Goal: Transaction & Acquisition: Purchase product/service

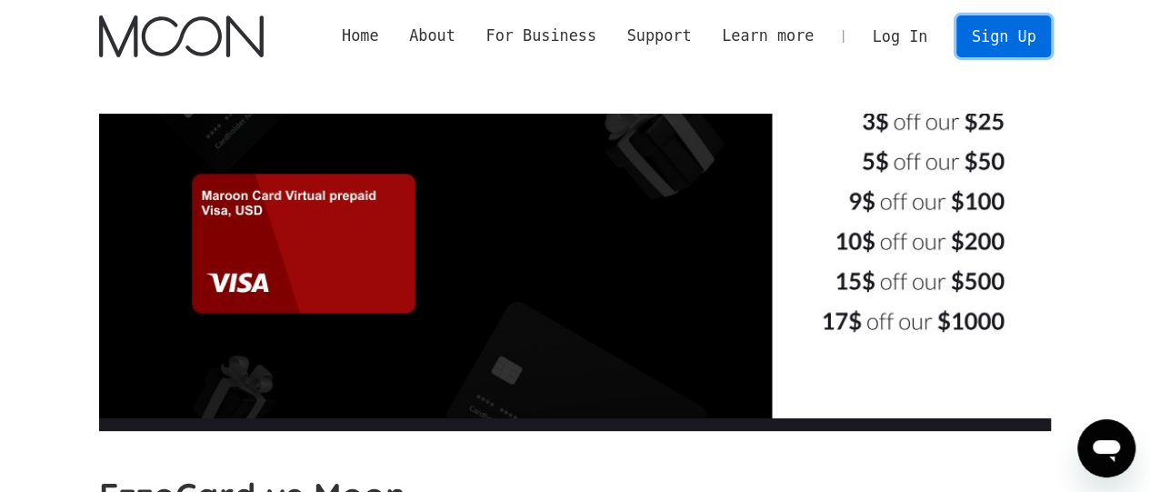
click at [1017, 46] on link "Sign Up" at bounding box center [1004, 35] width 95 height 41
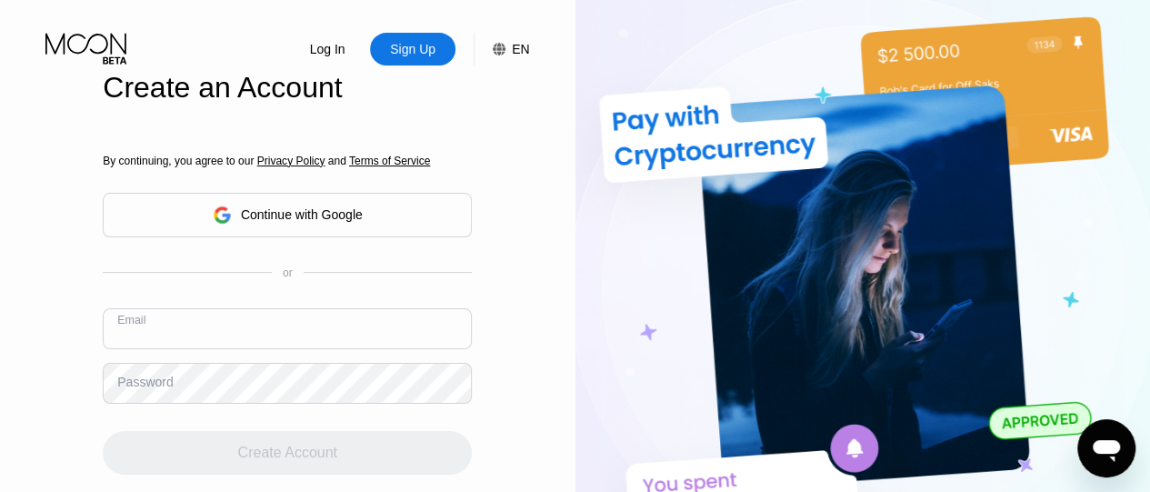
click at [227, 329] on input "text" at bounding box center [287, 328] width 369 height 41
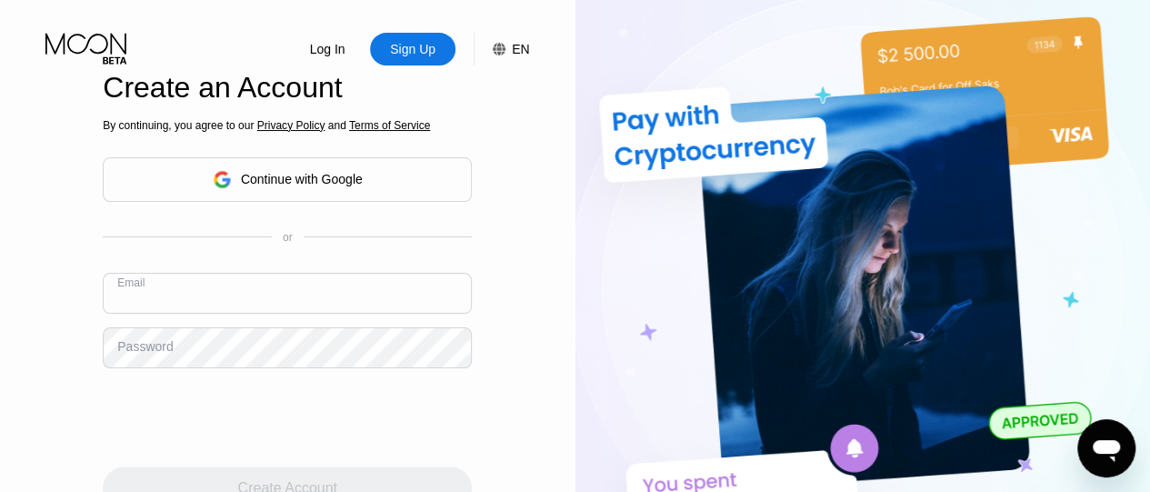
click at [306, 181] on div "Continue with Google" at bounding box center [302, 179] width 122 height 15
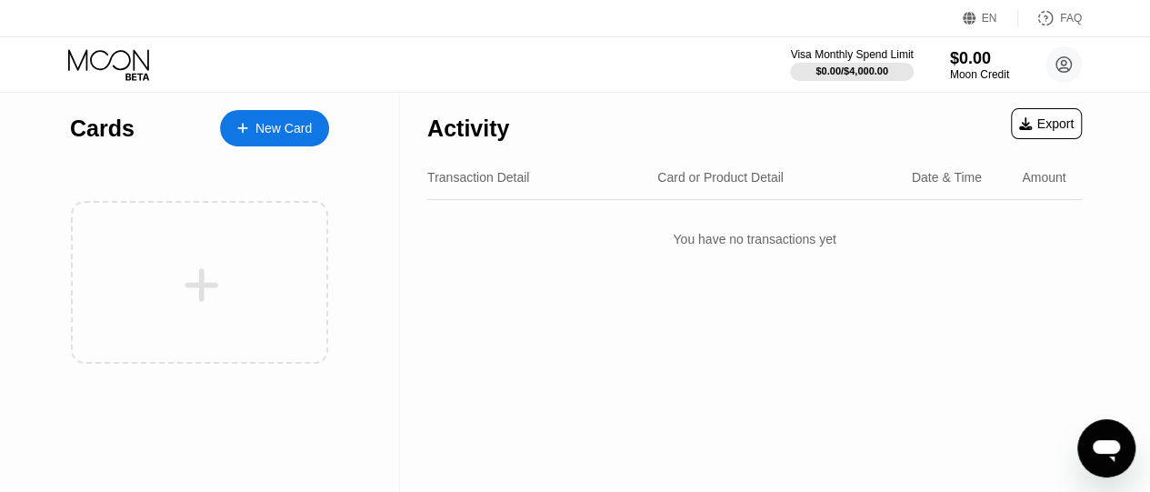
click at [253, 125] on div at bounding box center [251, 128] width 7 height 15
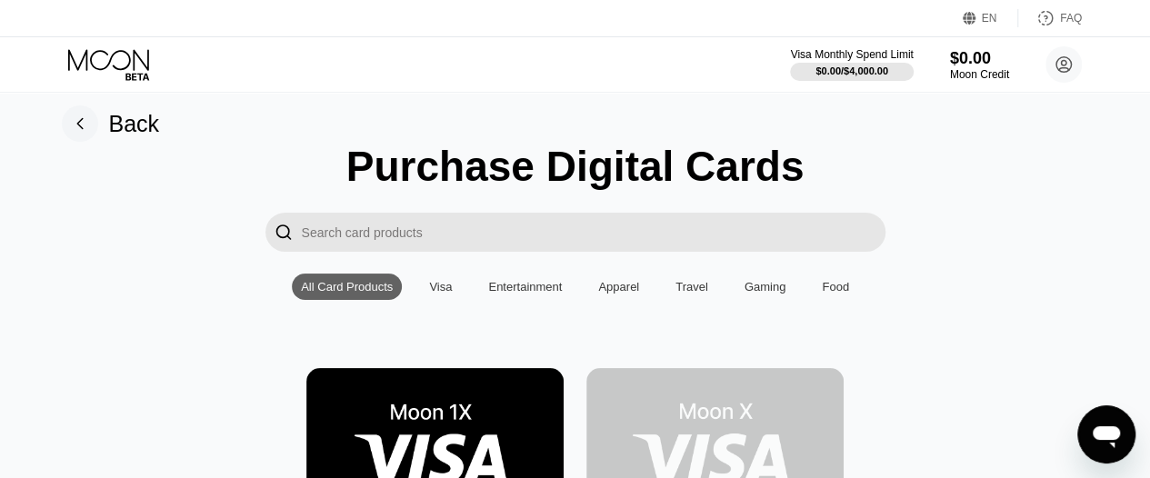
scroll to position [5, 0]
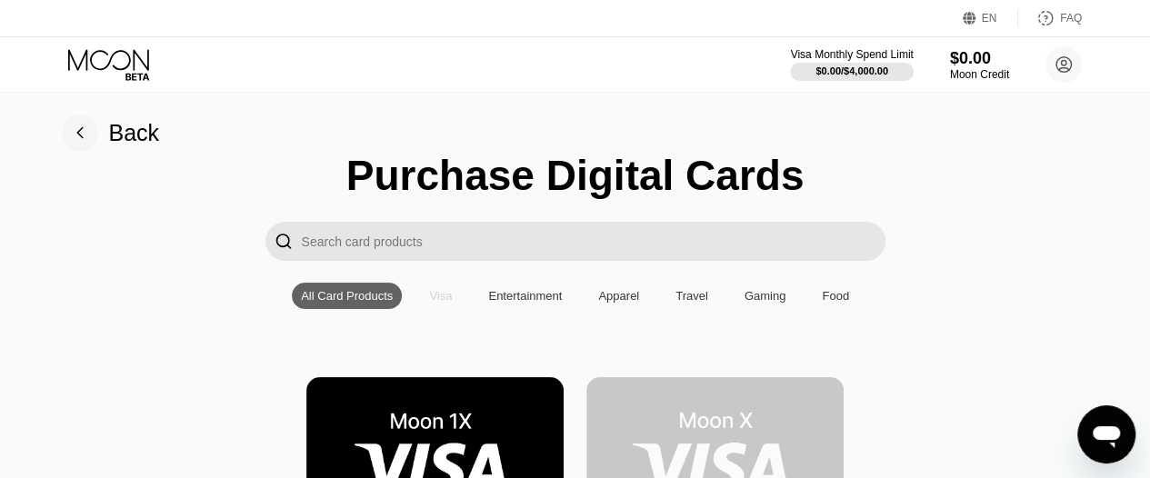
click at [452, 300] on div "Visa" at bounding box center [440, 296] width 41 height 26
click at [458, 237] on input "Search card products" at bounding box center [594, 241] width 584 height 39
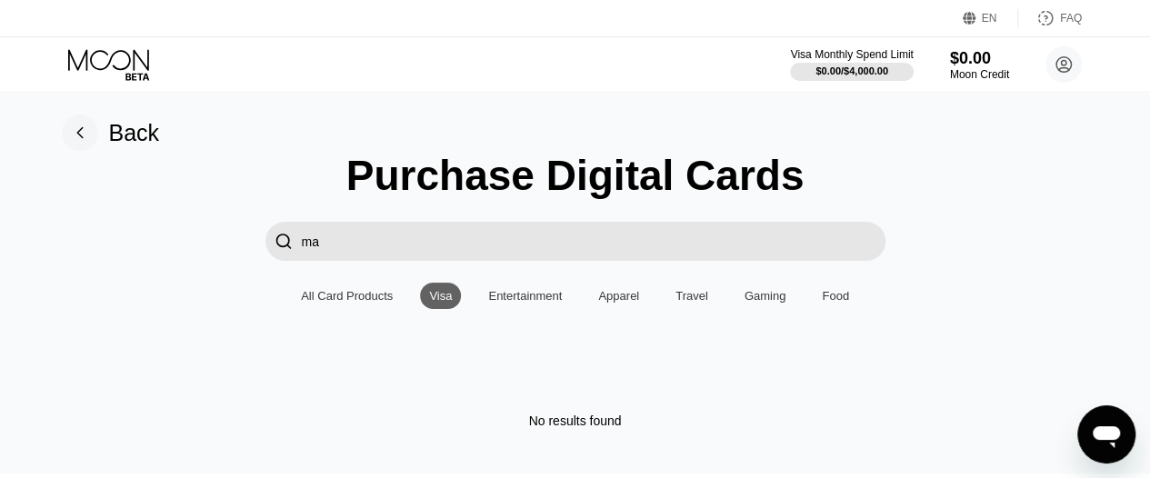
type input "m"
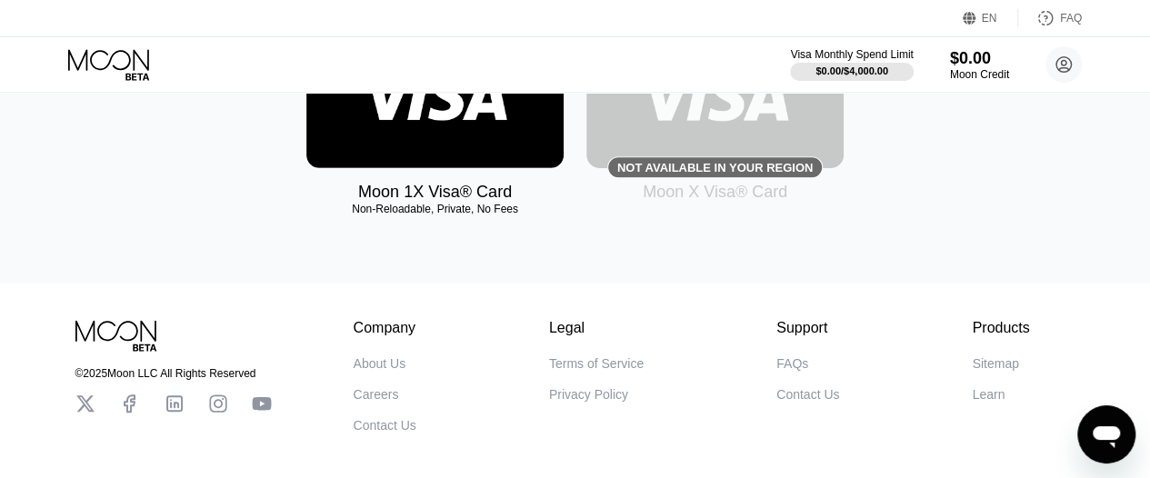
scroll to position [367, 0]
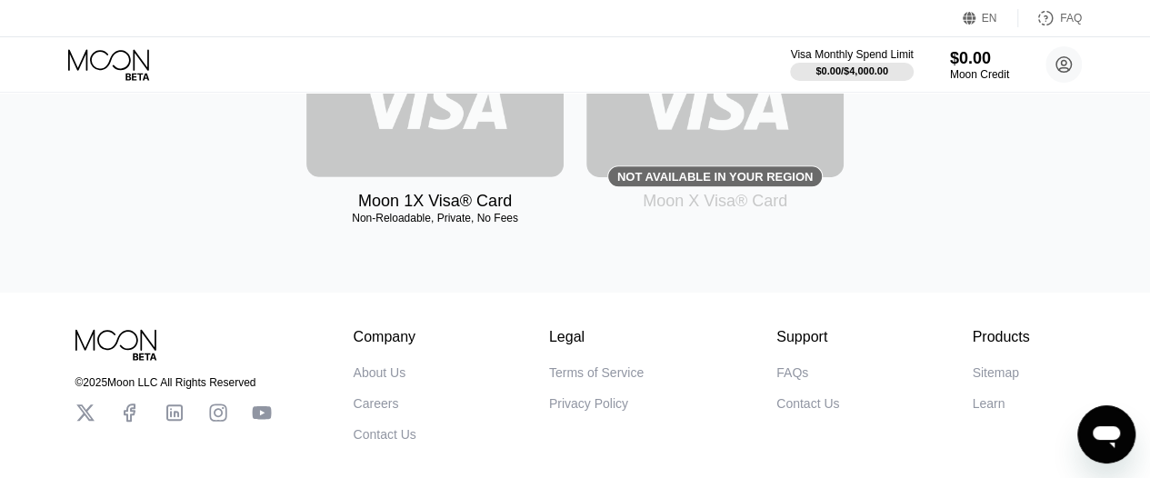
click at [381, 143] on img at bounding box center [434, 96] width 257 height 163
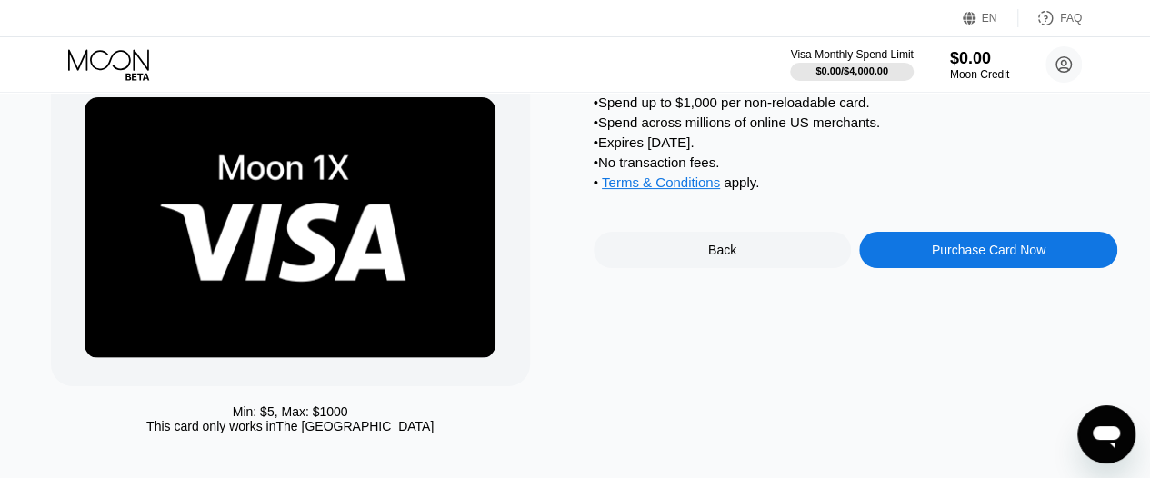
scroll to position [81, 0]
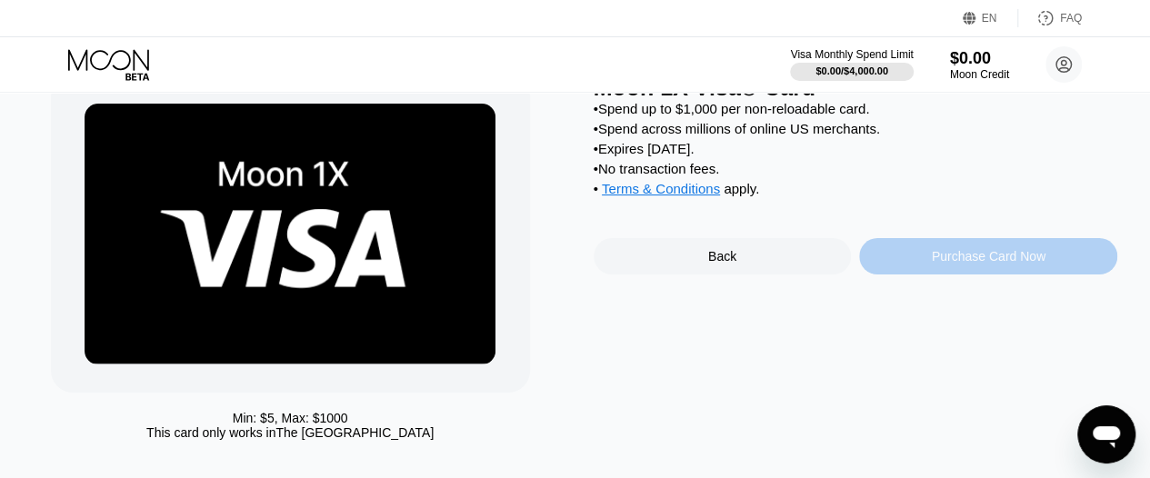
click at [987, 264] on div "Purchase Card Now" at bounding box center [989, 256] width 114 height 15
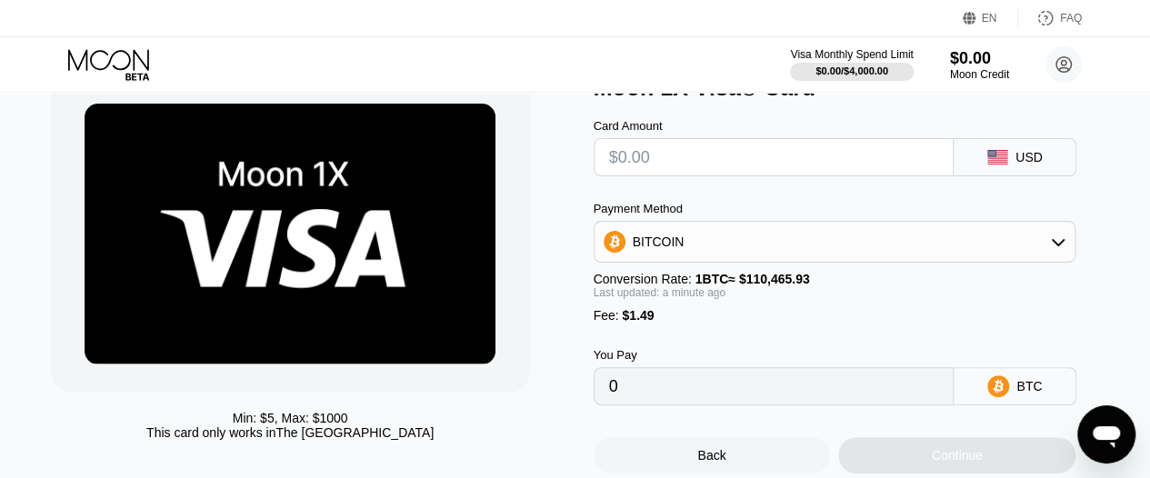
click at [847, 152] on input "text" at bounding box center [774, 157] width 330 height 36
type input "$1"
type input "0.00002255"
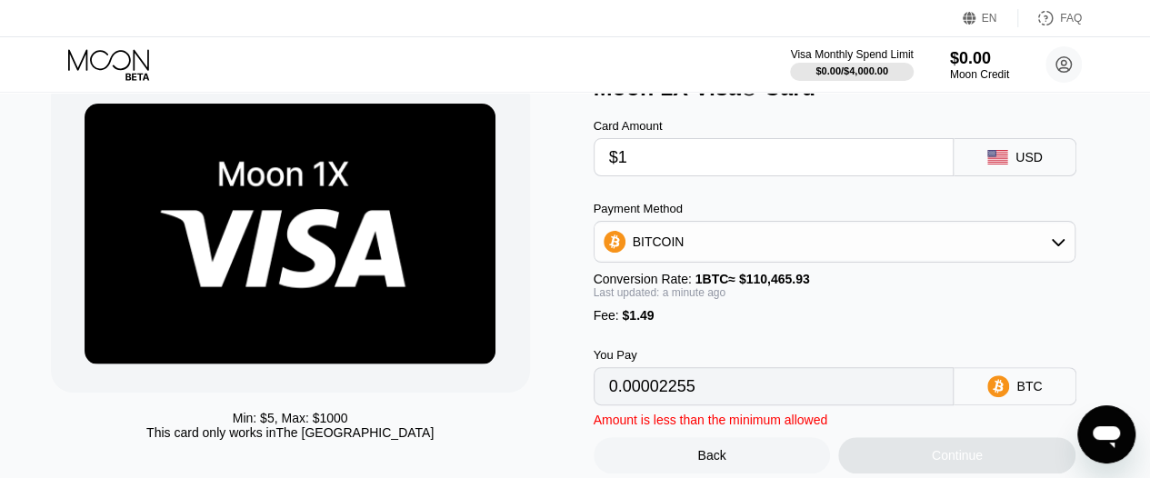
type input "$10"
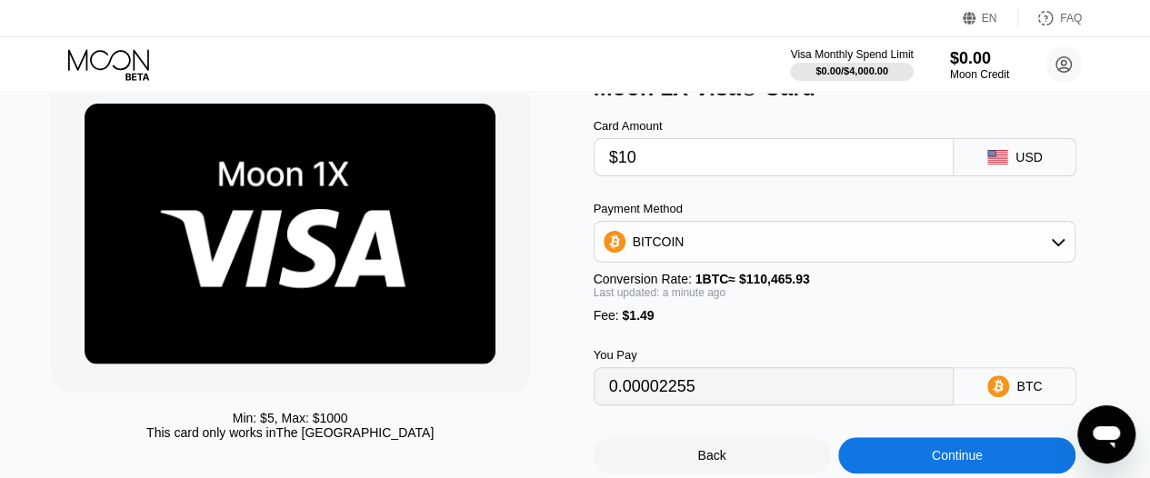
type input "0.00010402"
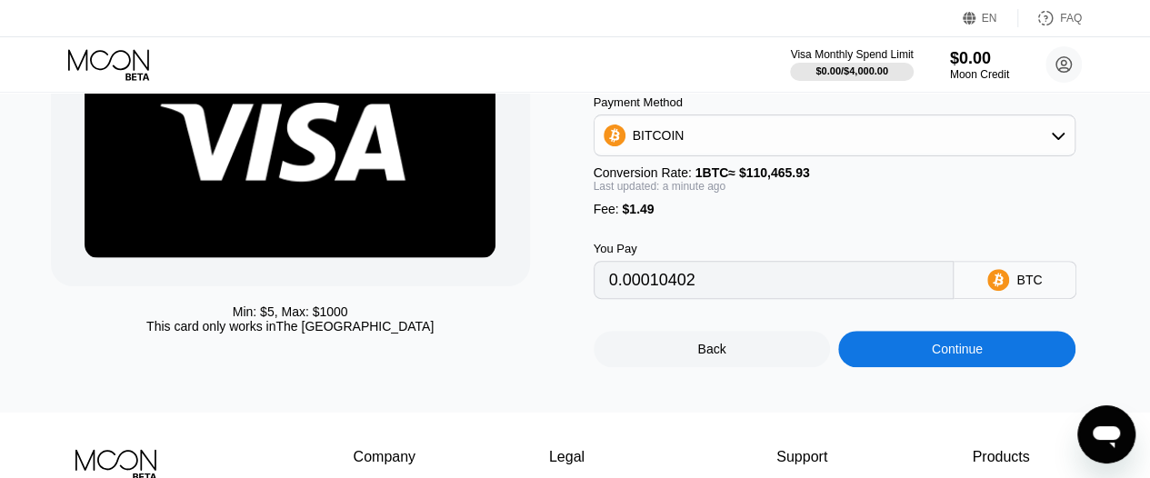
scroll to position [241, 0]
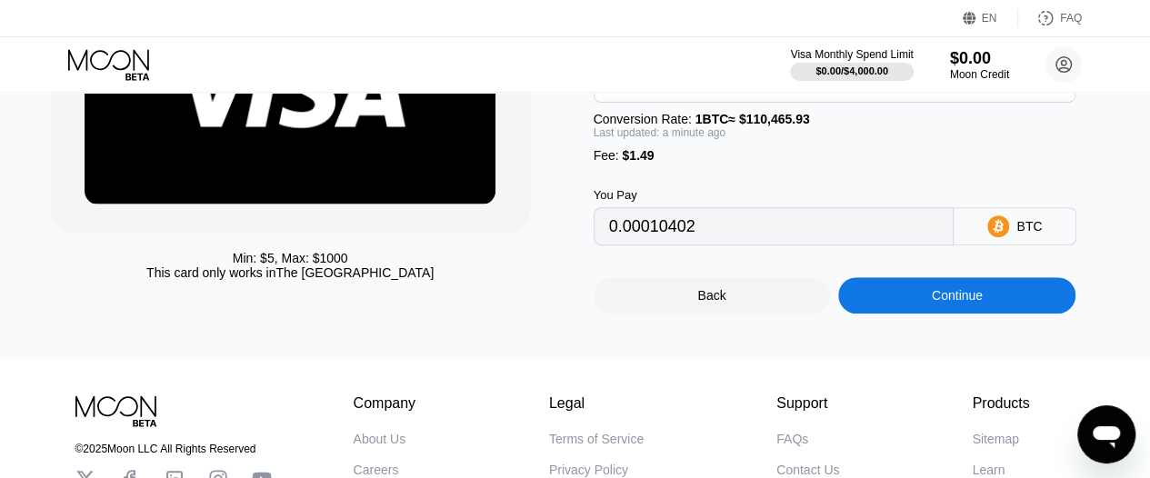
type input "$10"
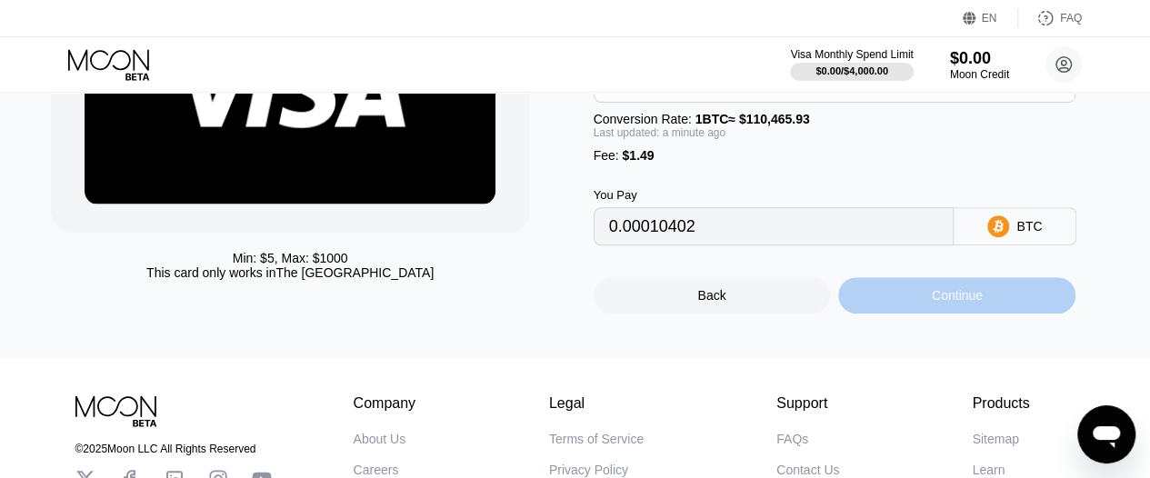
click at [927, 314] on div "Continue" at bounding box center [956, 295] width 237 height 36
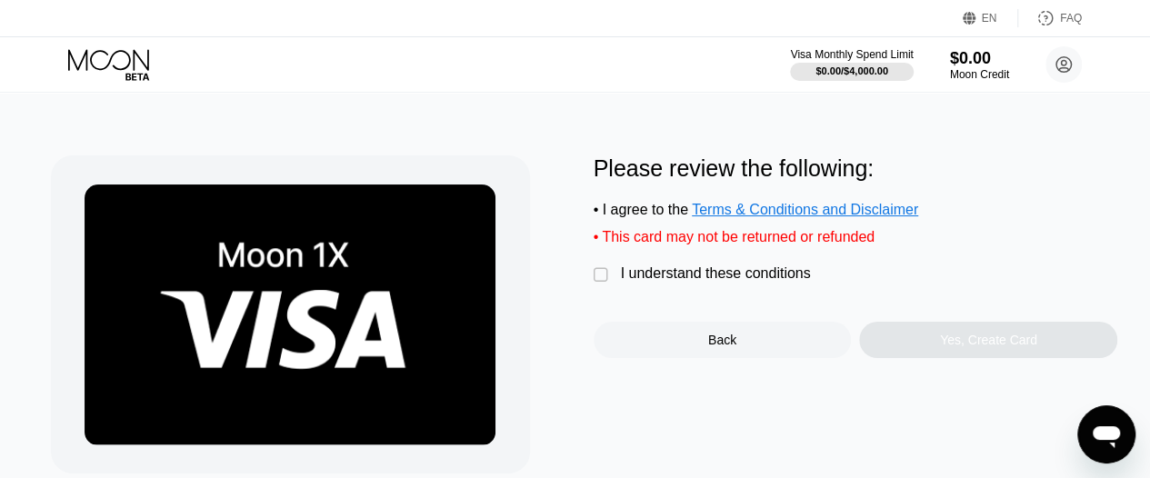
click at [597, 281] on div "" at bounding box center [603, 275] width 18 height 18
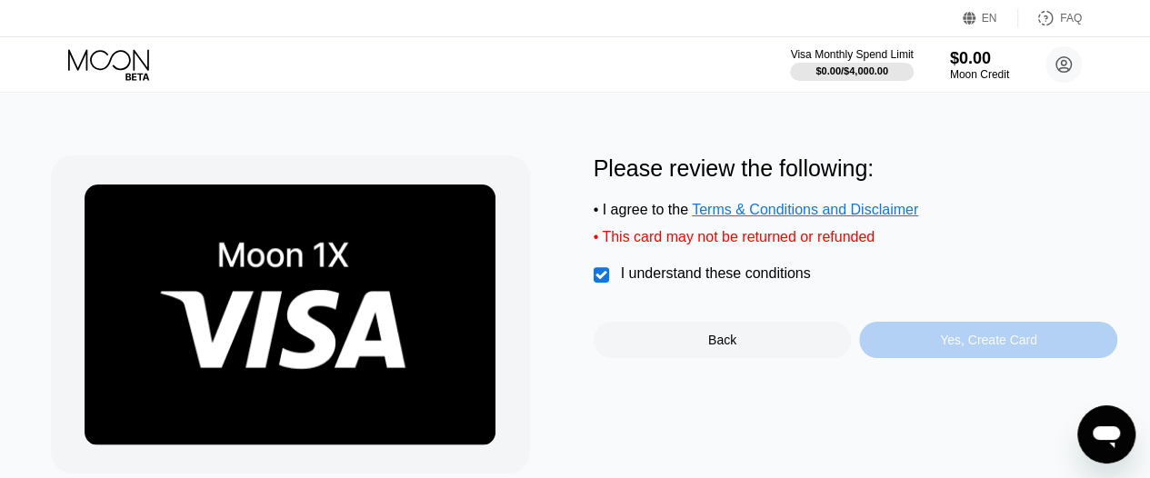
click at [959, 347] on div "Yes, Create Card" at bounding box center [988, 340] width 97 height 15
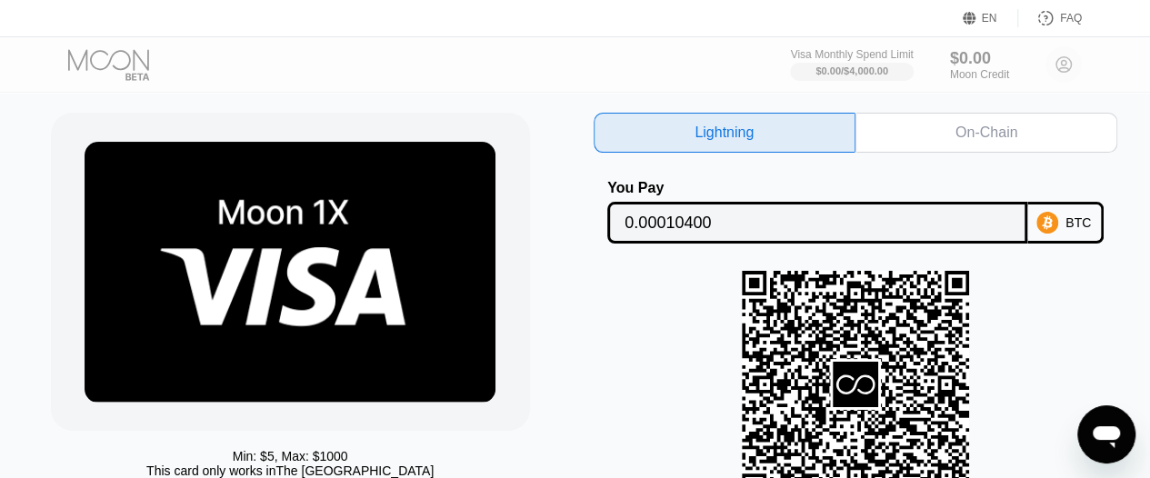
scroll to position [41, 0]
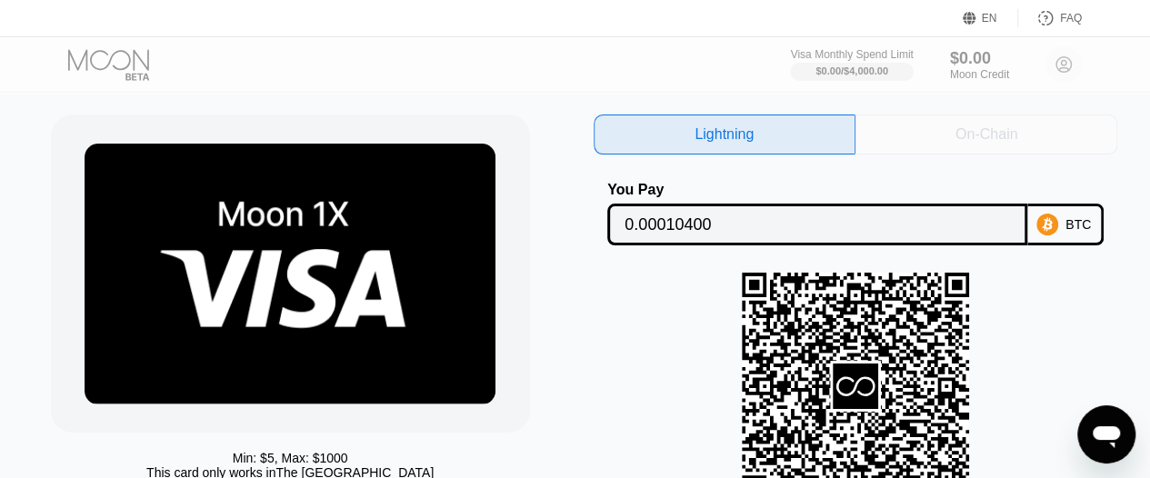
click at [967, 134] on div "On-Chain" at bounding box center [987, 134] width 62 height 18
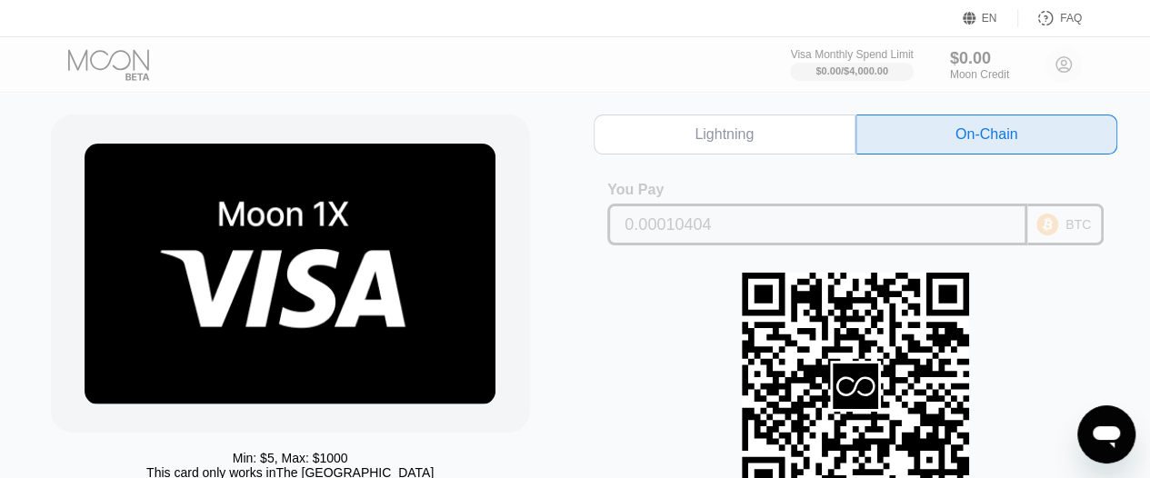
click at [762, 245] on div "0.00010404" at bounding box center [816, 225] width 419 height 42
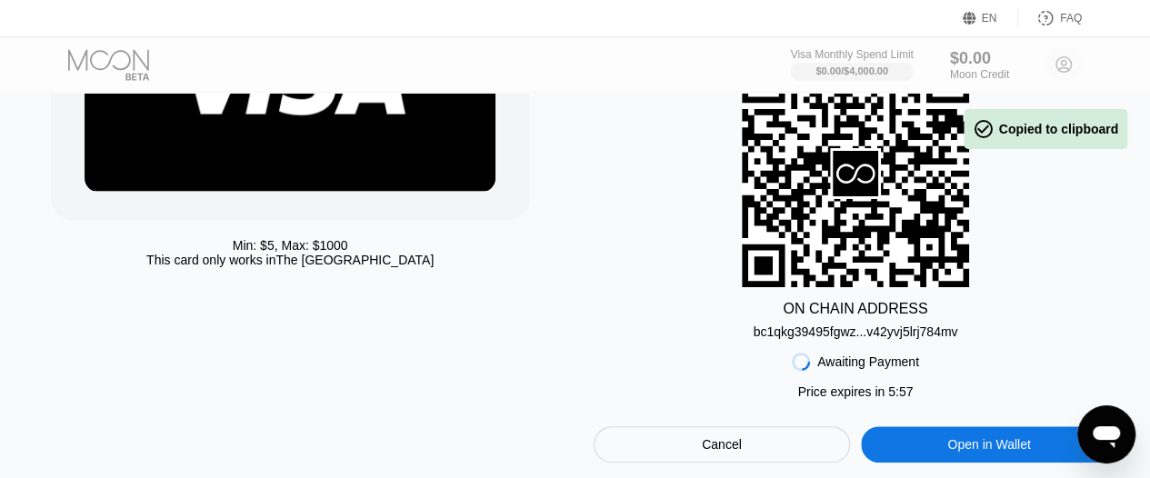
scroll to position [255, 0]
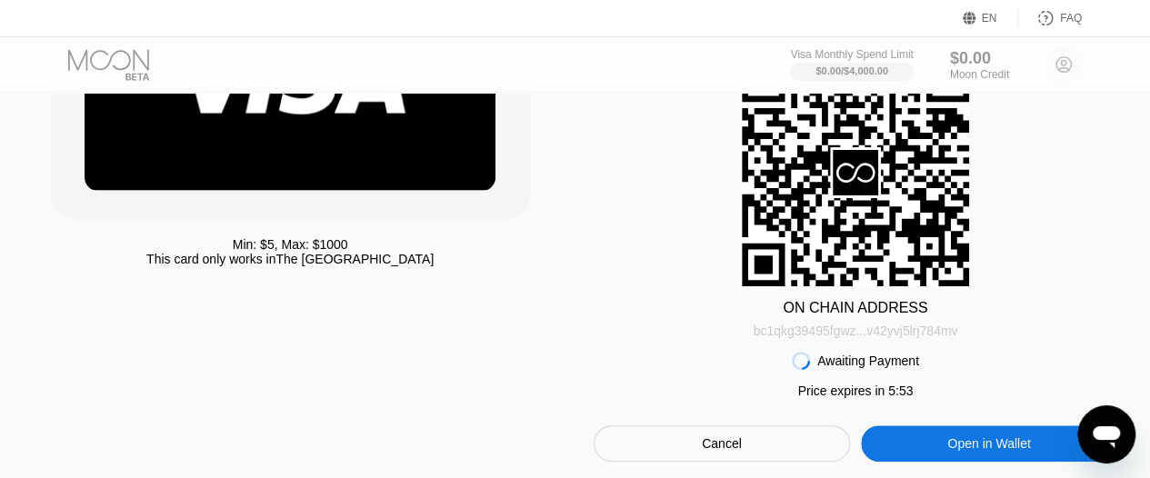
click at [865, 338] on div "bc1qkg39495fgwz...v42yvj5lrj784mv" at bounding box center [855, 331] width 205 height 15
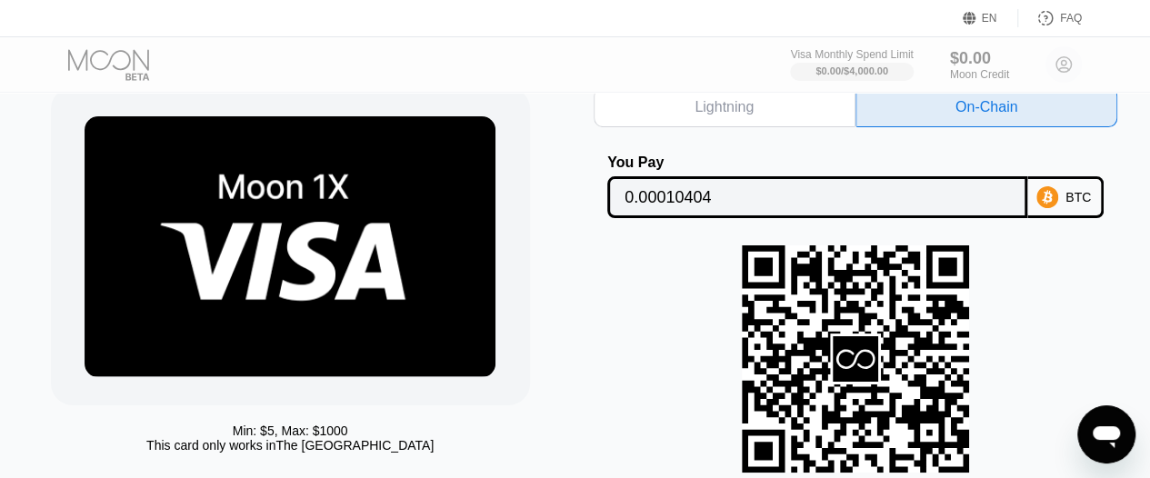
scroll to position [64, 0]
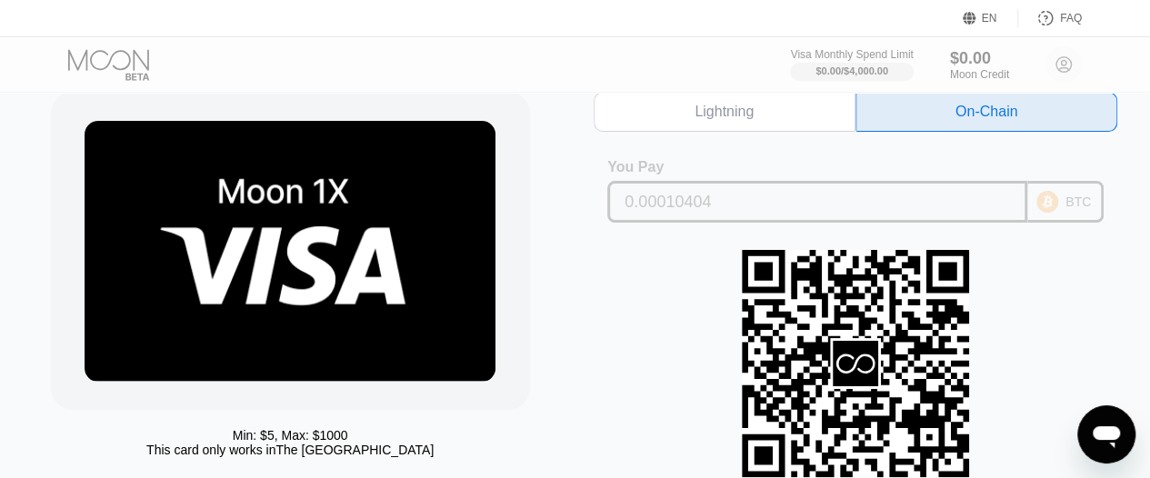
click at [1052, 203] on icon at bounding box center [1047, 202] width 10 height 14
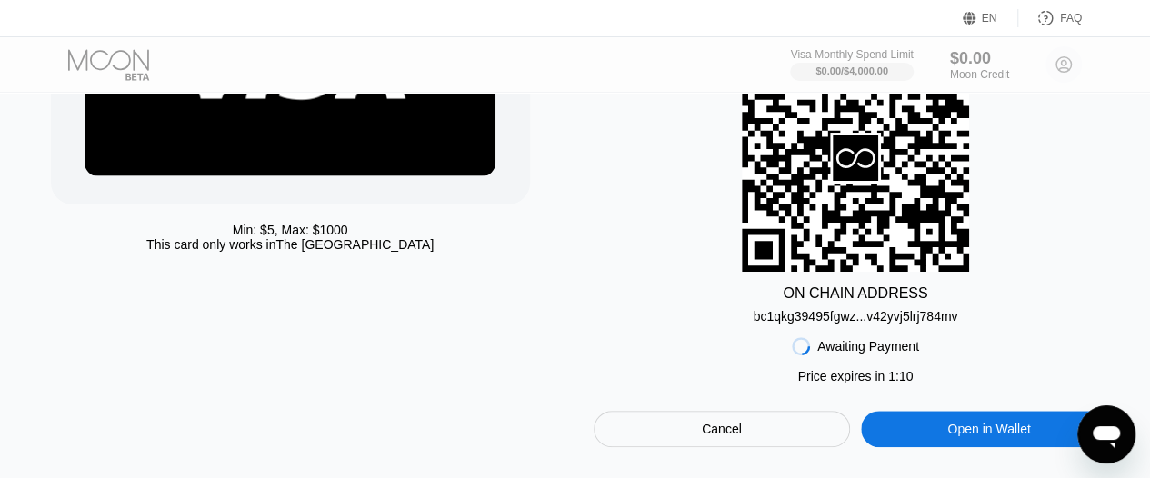
scroll to position [280, 0]
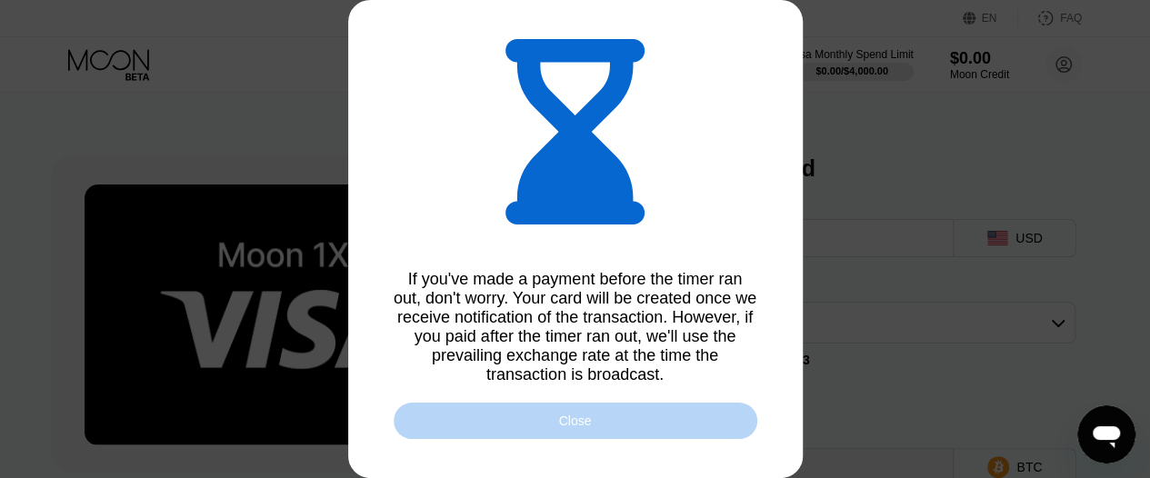
click at [608, 419] on div "Close" at bounding box center [576, 421] width 364 height 36
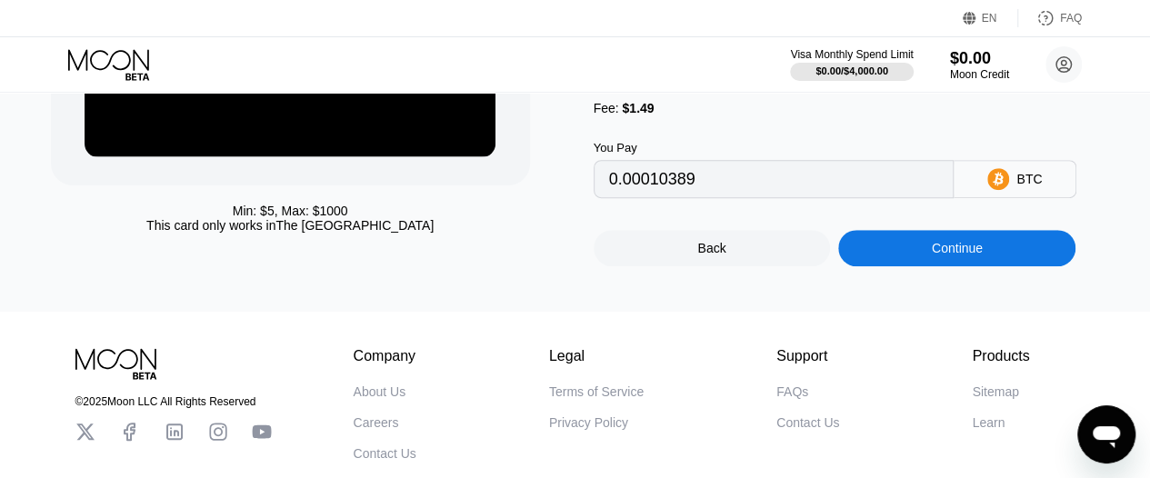
scroll to position [289, 0]
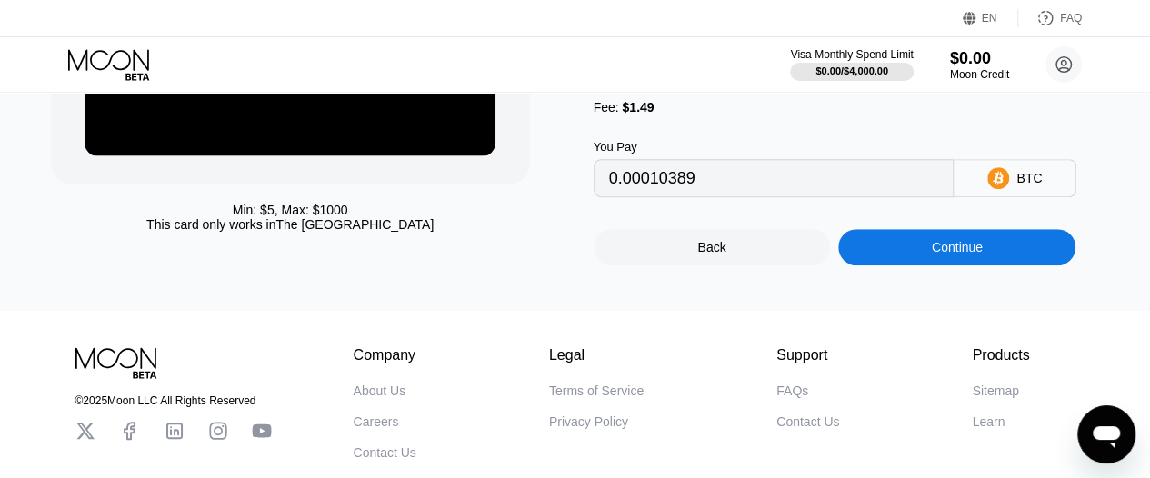
click at [1099, 437] on icon "Open messaging window" at bounding box center [1106, 437] width 27 height 22
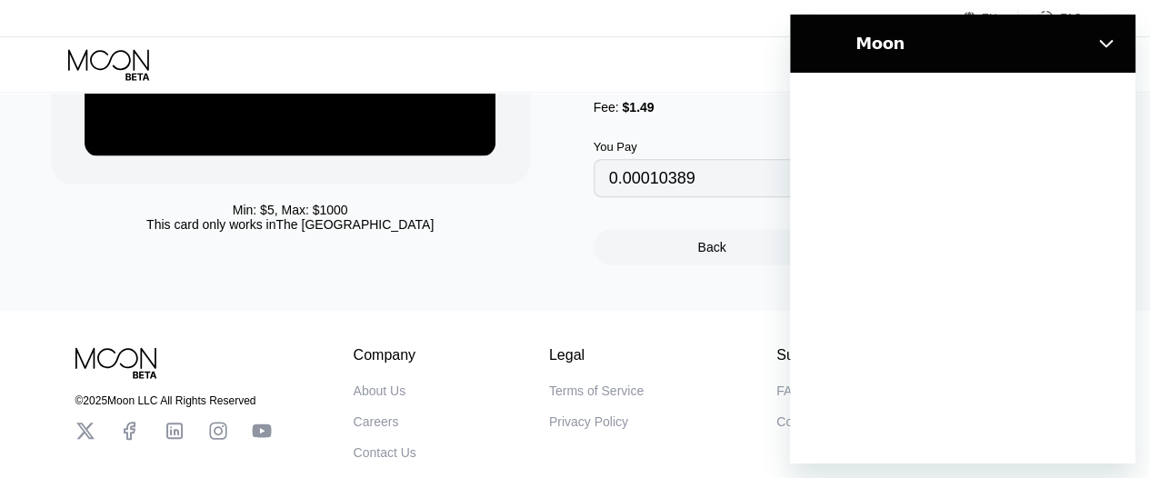
scroll to position [0, 0]
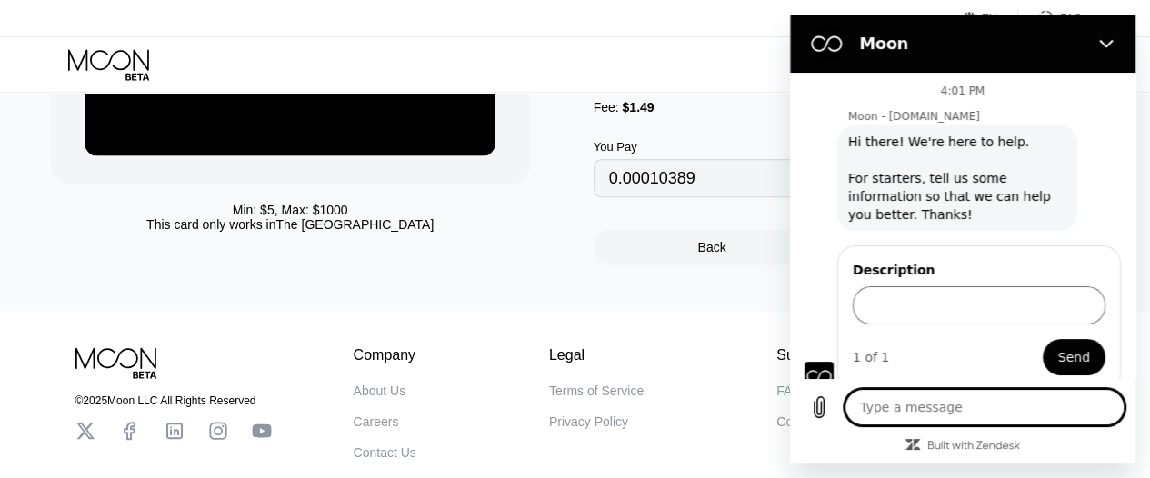
click at [909, 424] on textarea at bounding box center [985, 407] width 280 height 36
type textarea "h"
type textarea "x"
type textarea "he"
type textarea "x"
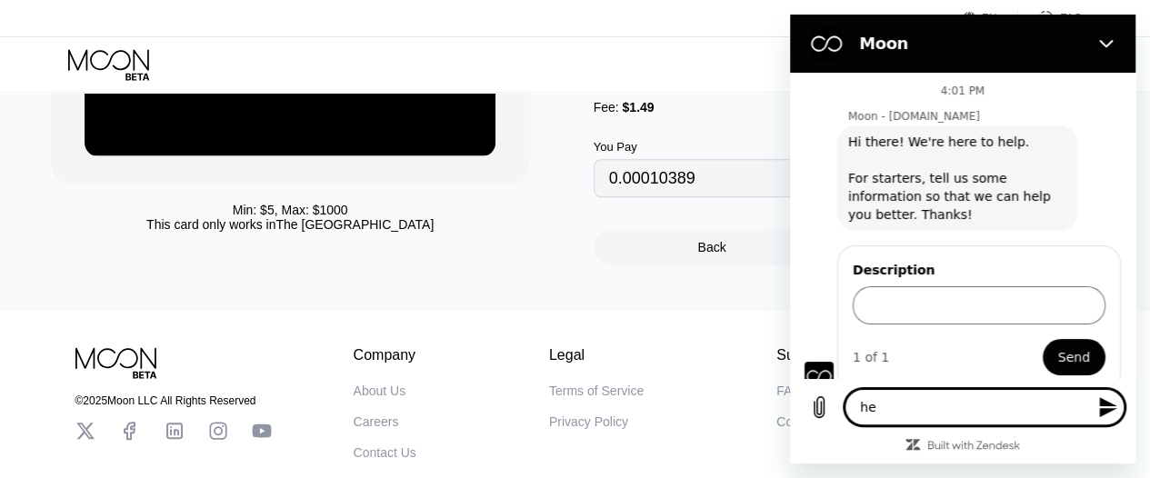
type textarea "hel"
type textarea "x"
type textarea "hell"
type textarea "x"
type textarea "hello"
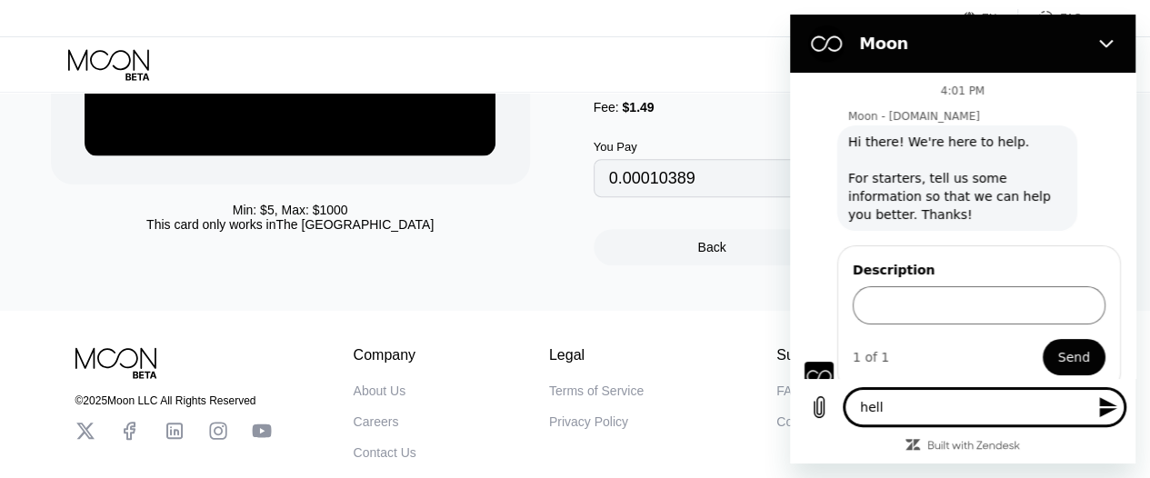
type textarea "x"
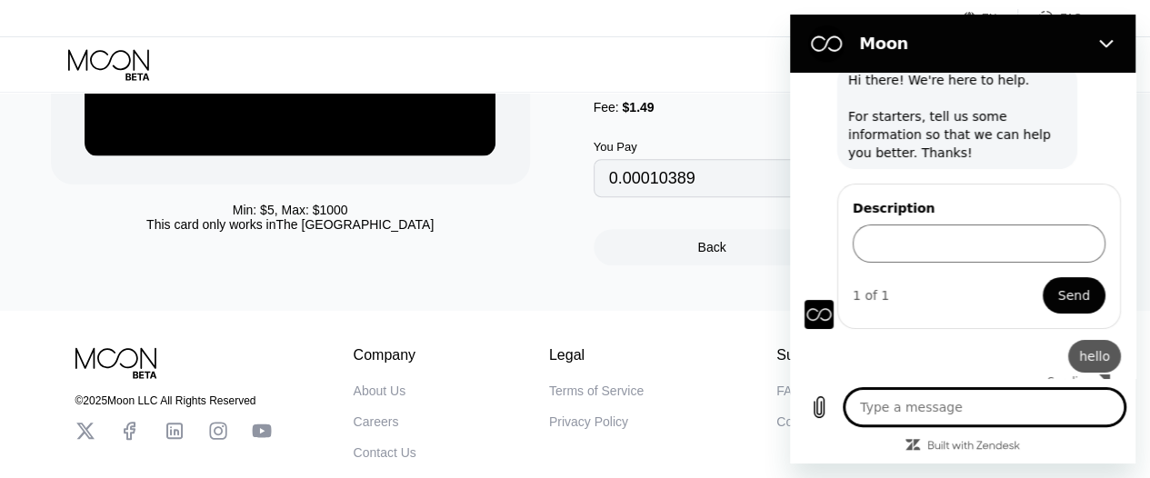
type textarea "x"
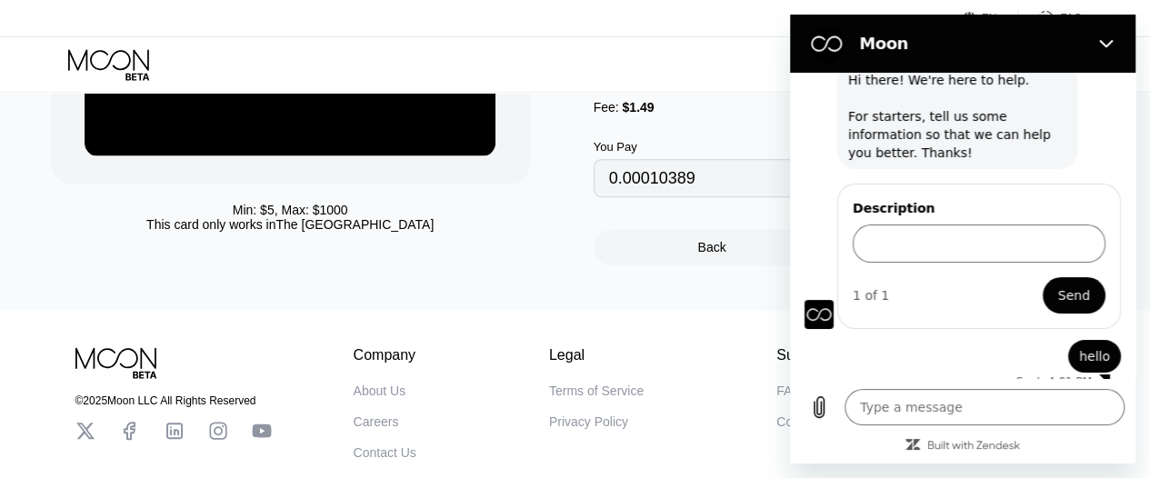
type input "0.00010393"
click at [684, 65] on div "Visa Monthly Spend Limit $0.00 / $4,000.00 $0.00 Moon Credit Tracy Kingsley tra…" at bounding box center [575, 64] width 1150 height 55
type textarea "x"
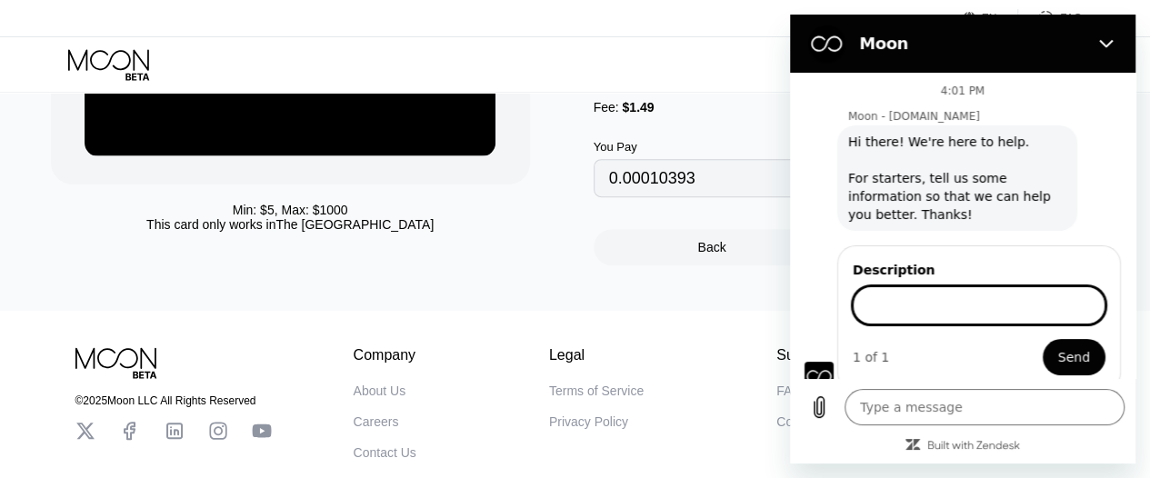
click at [899, 310] on input "Description" at bounding box center [979, 305] width 253 height 38
click at [1062, 308] on input "I brought a card of $10 and i haven't recieved" at bounding box center [979, 305] width 253 height 38
type input "I brought a card of $10 and i haven't received it"
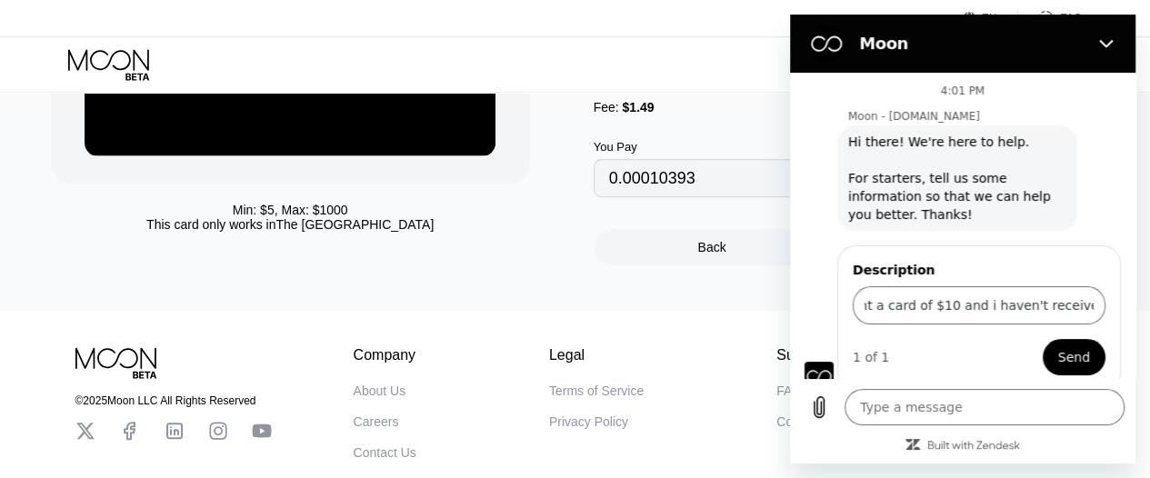
scroll to position [0, 0]
click at [1058, 359] on span "Send" at bounding box center [1074, 357] width 32 height 22
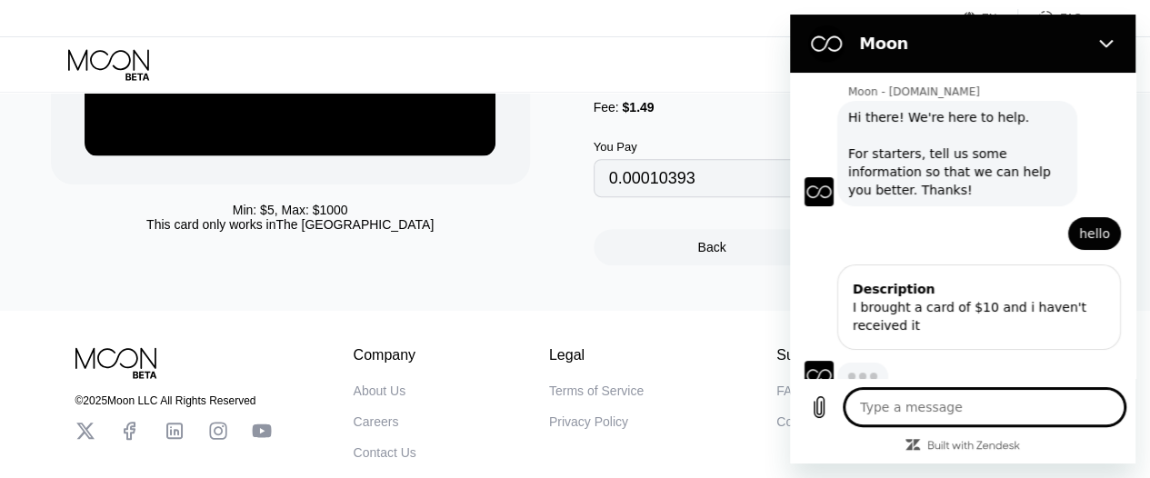
scroll to position [23, 0]
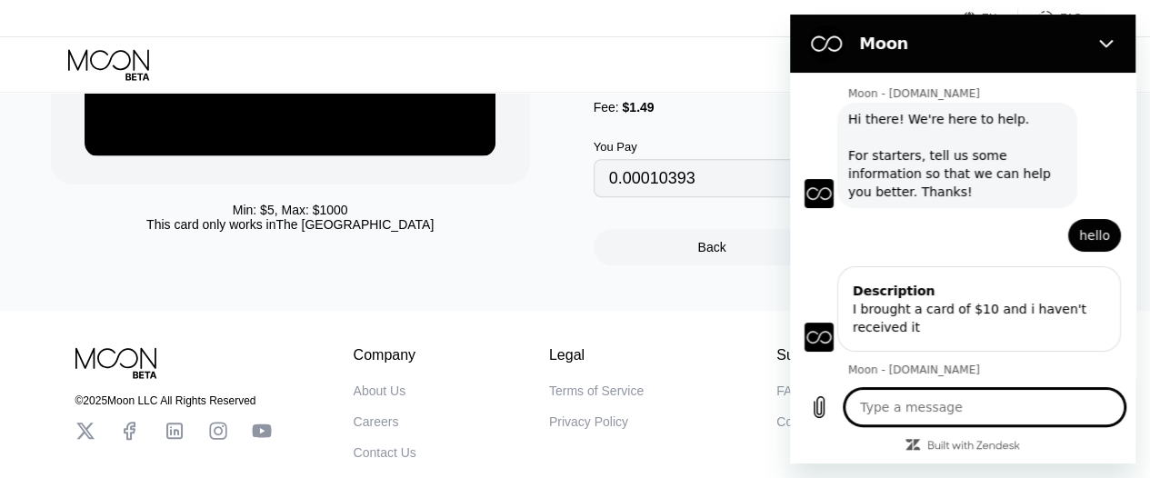
type textarea "x"
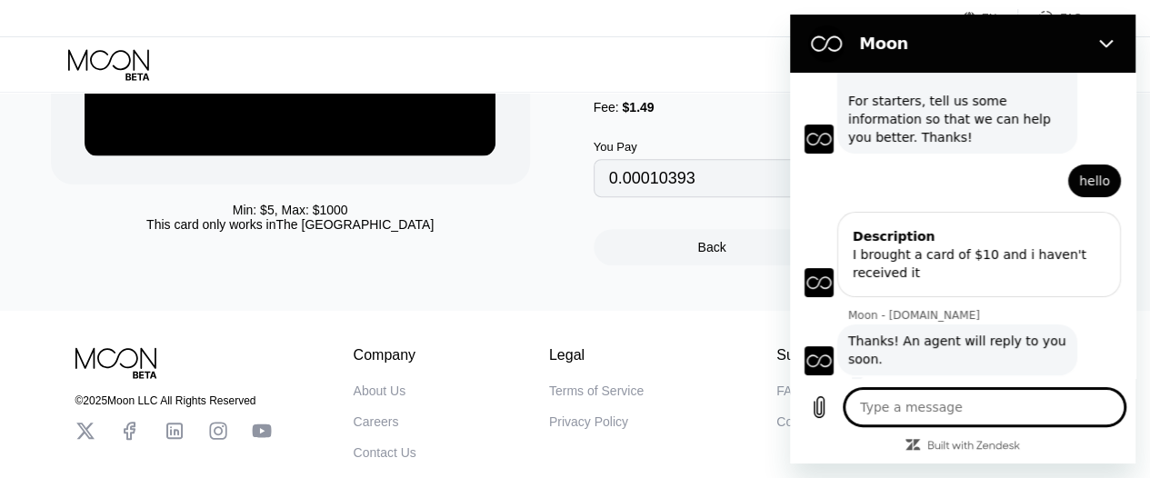
scroll to position [81, 0]
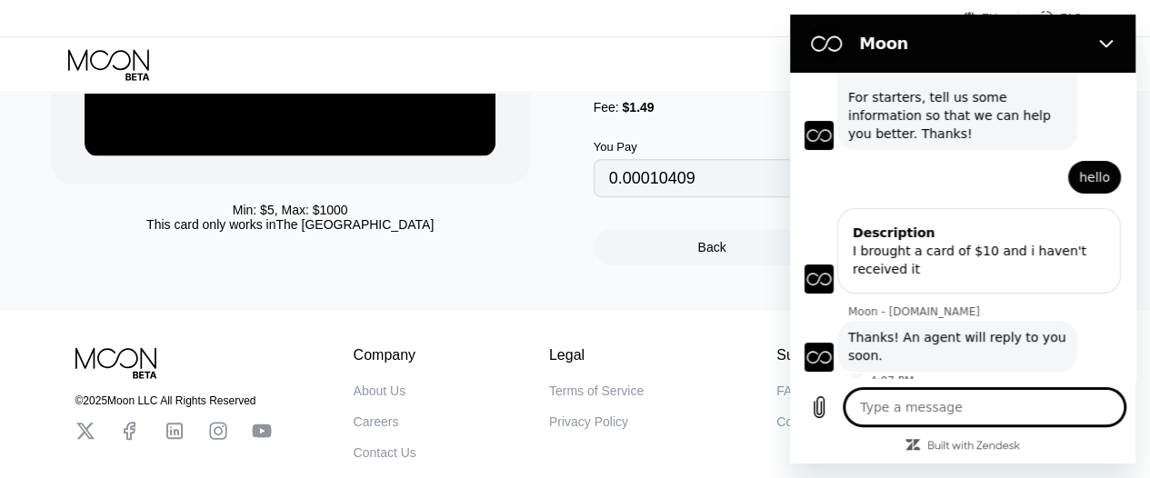
type input "0.00010419"
type textarea "x"
click at [1076, 426] on textarea at bounding box center [985, 407] width 280 height 36
type textarea "h"
type textarea "x"
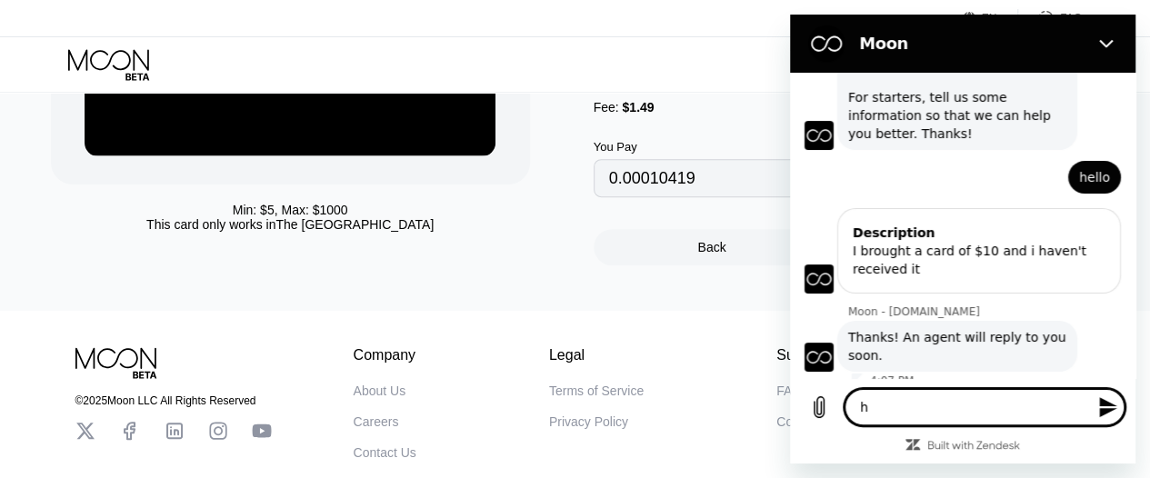
type textarea "he"
type textarea "x"
type textarea "hel"
type textarea "x"
type textarea "hell"
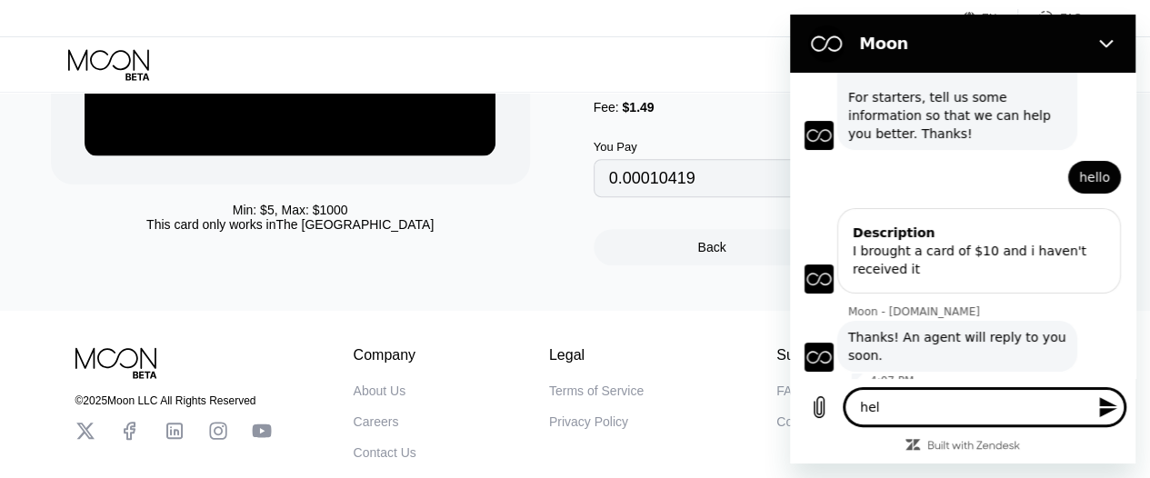
type textarea "x"
type textarea "hello"
type textarea "x"
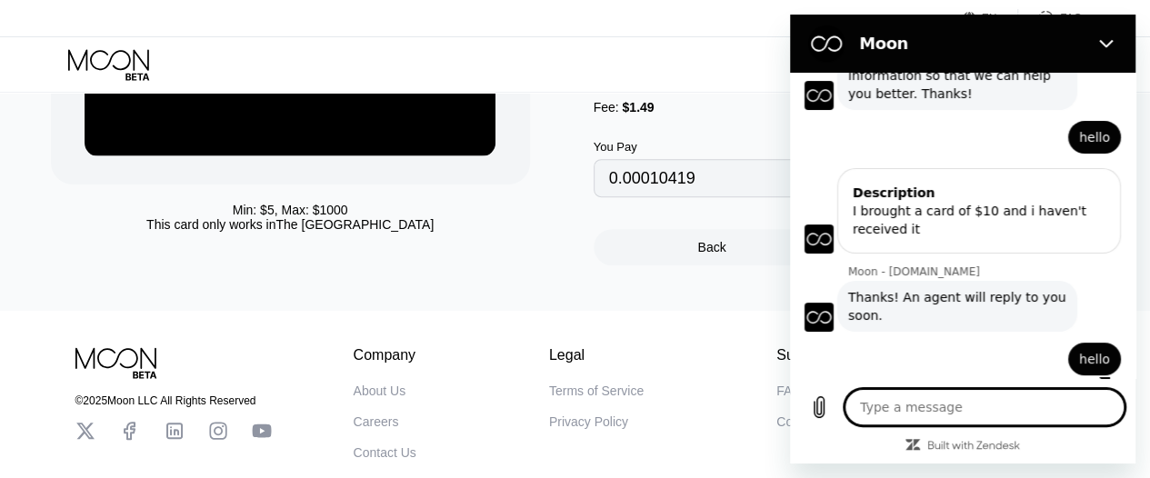
scroll to position [125, 0]
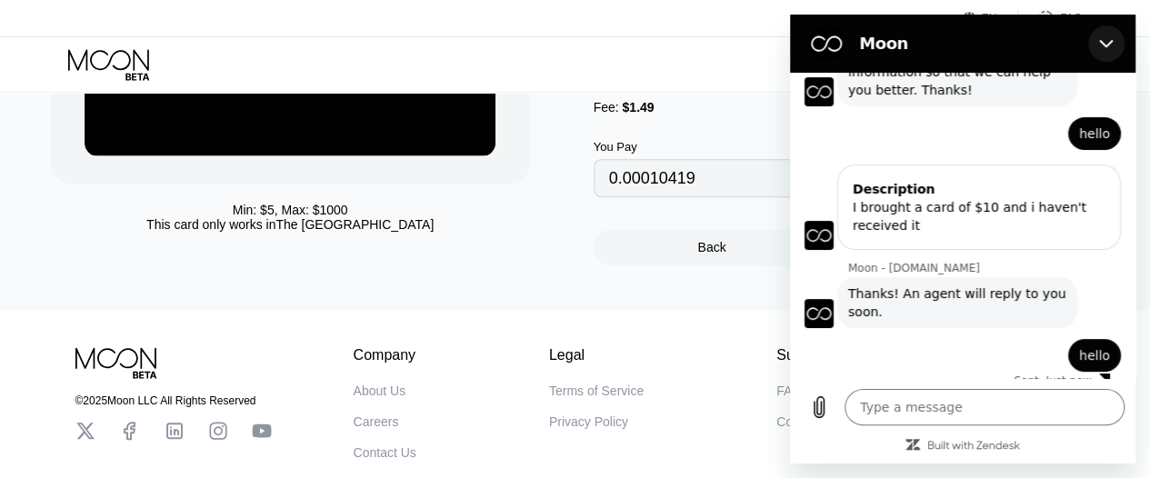
click at [1112, 42] on icon "Close" at bounding box center [1106, 44] width 14 height 8
type textarea "x"
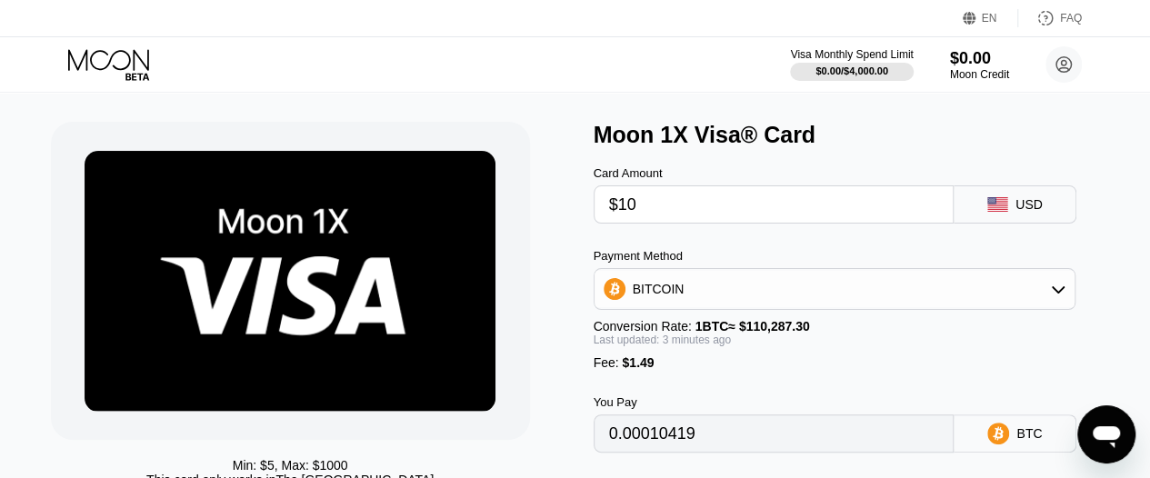
scroll to position [24, 0]
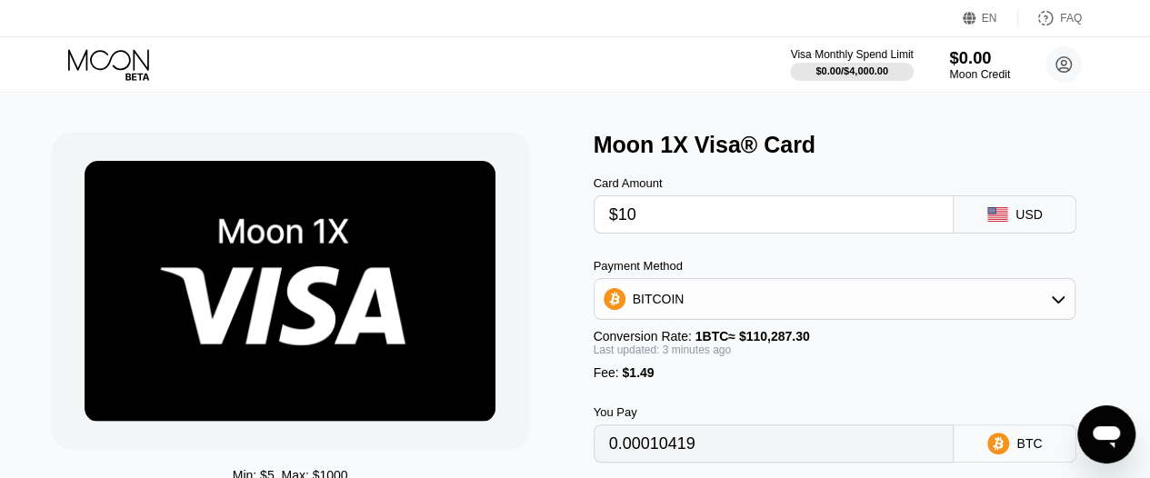
click at [980, 65] on div "$0.00" at bounding box center [979, 57] width 61 height 19
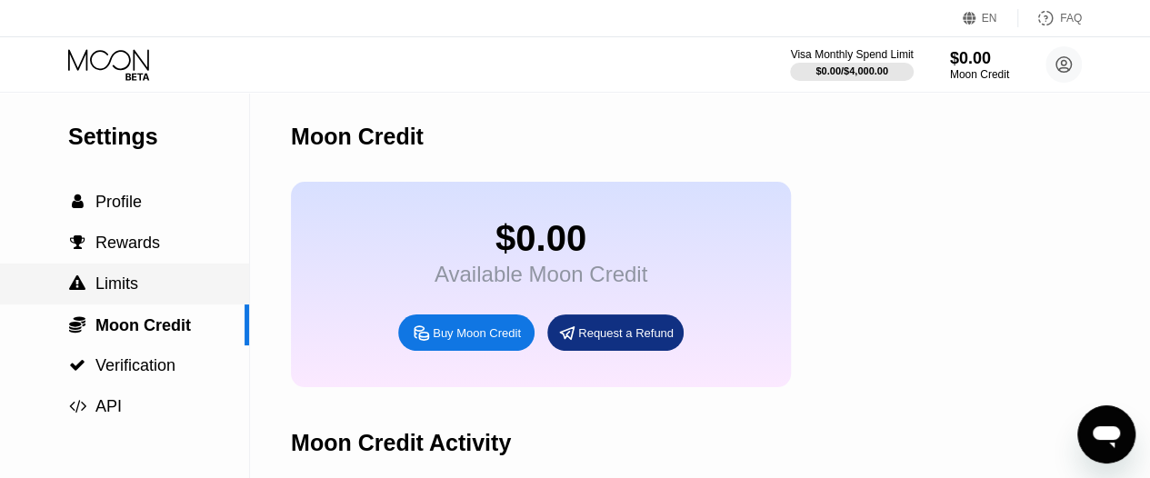
click at [121, 292] on span "Limits" at bounding box center [116, 284] width 43 height 18
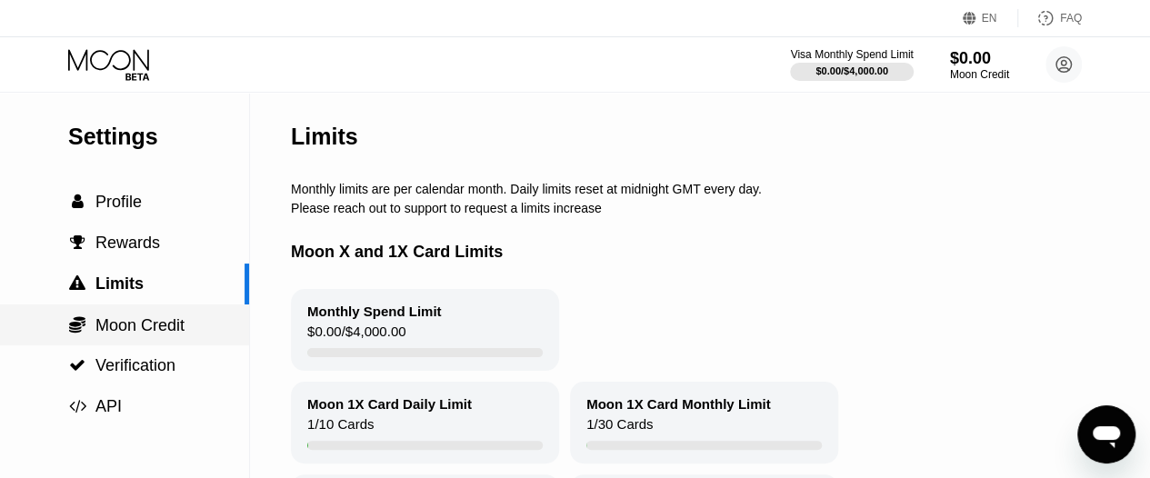
click at [116, 325] on span "Moon Credit" at bounding box center [139, 325] width 89 height 18
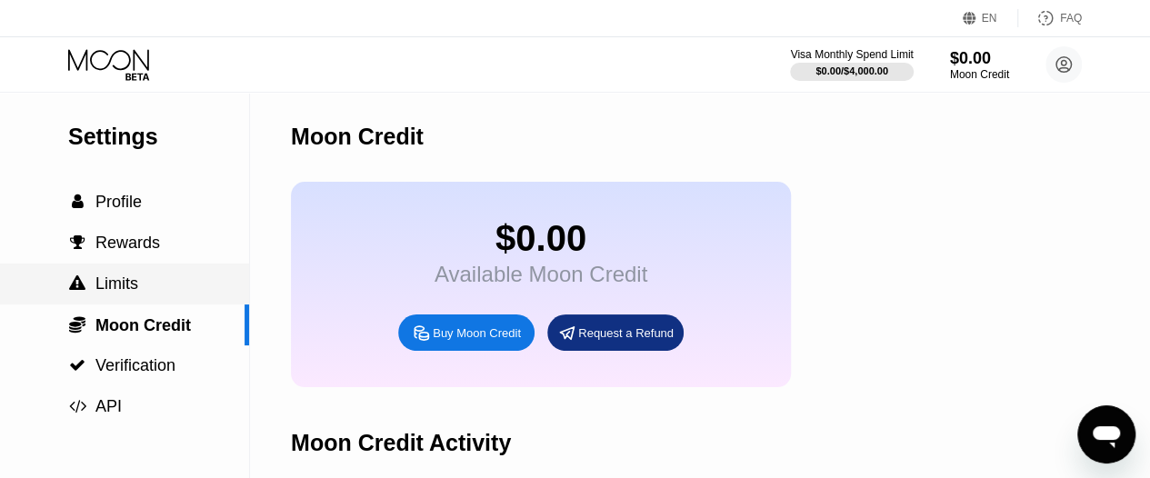
click at [109, 277] on span "Limits" at bounding box center [116, 284] width 43 height 18
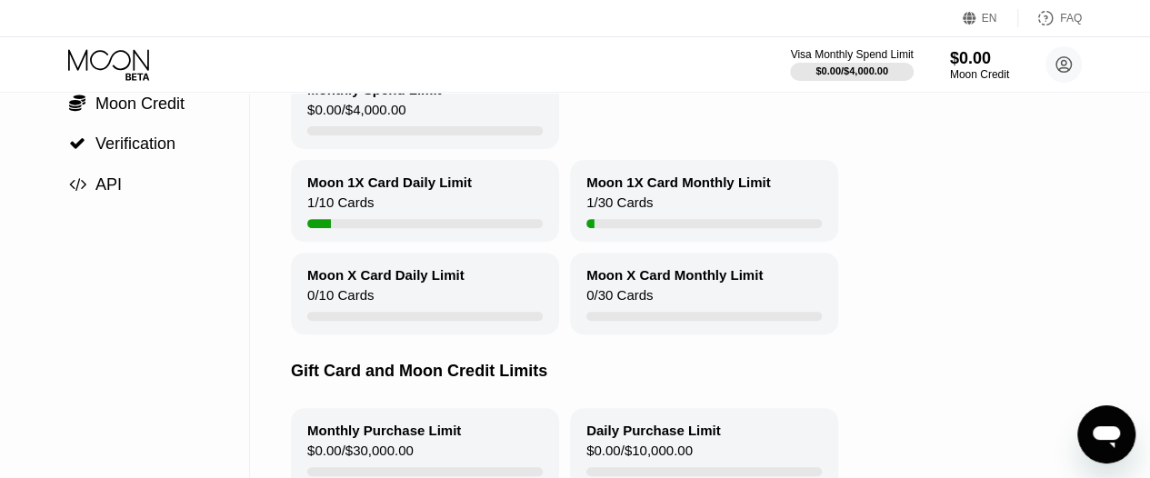
scroll to position [229, 0]
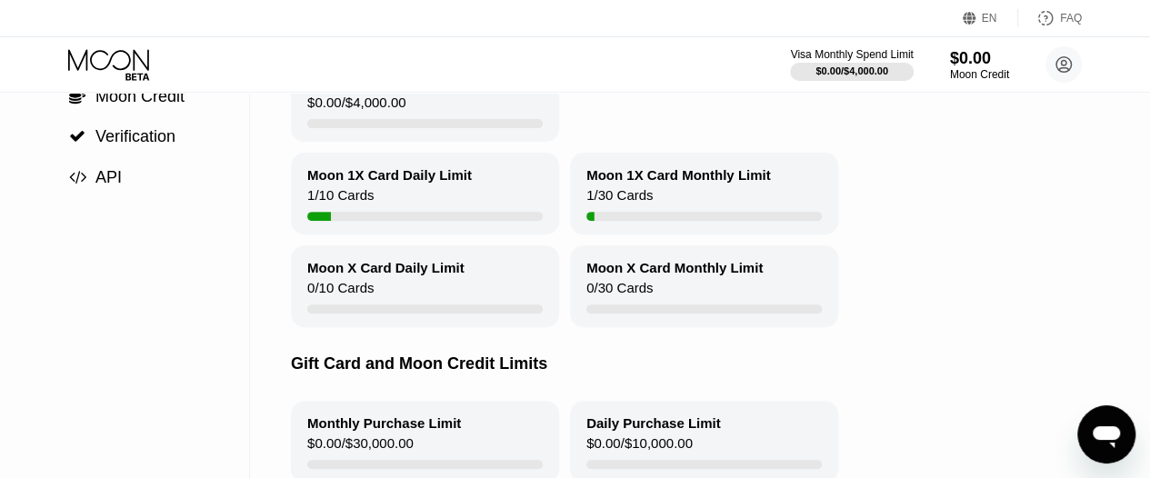
click at [400, 206] on div "Moon 1X Card Daily Limit 1 / 10 Cards" at bounding box center [425, 194] width 268 height 82
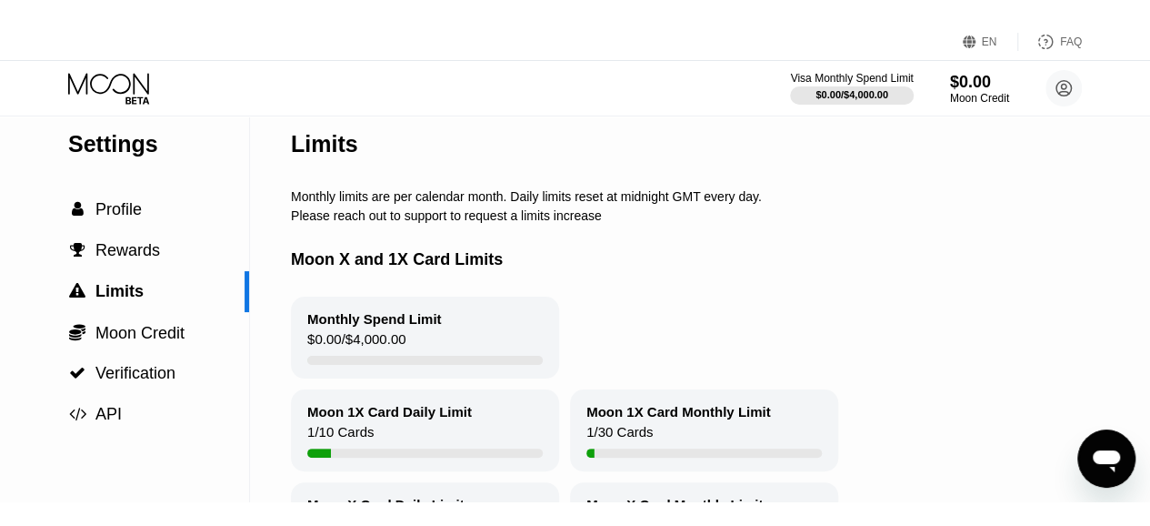
scroll to position [0, 0]
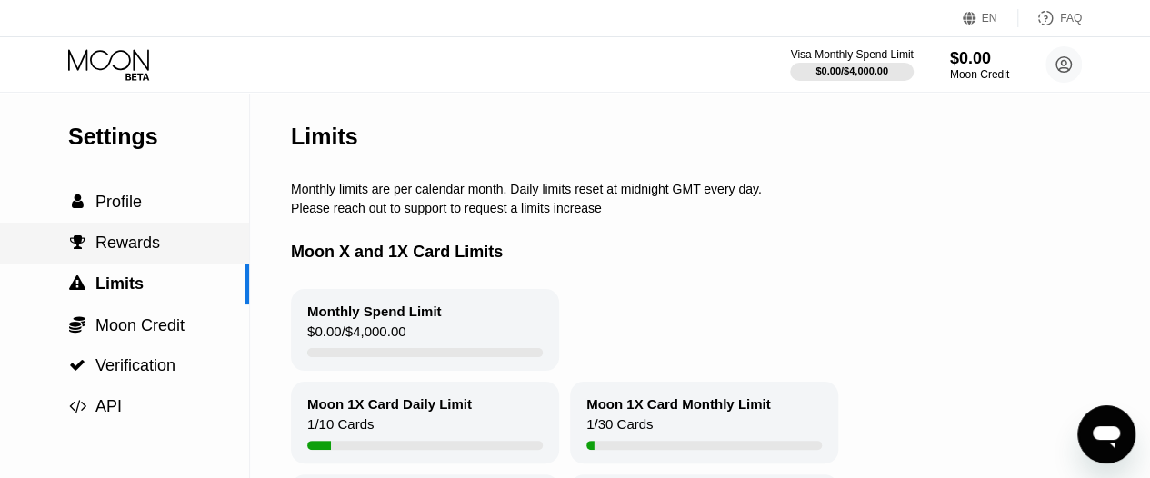
click at [105, 245] on span "Rewards" at bounding box center [127, 243] width 65 height 18
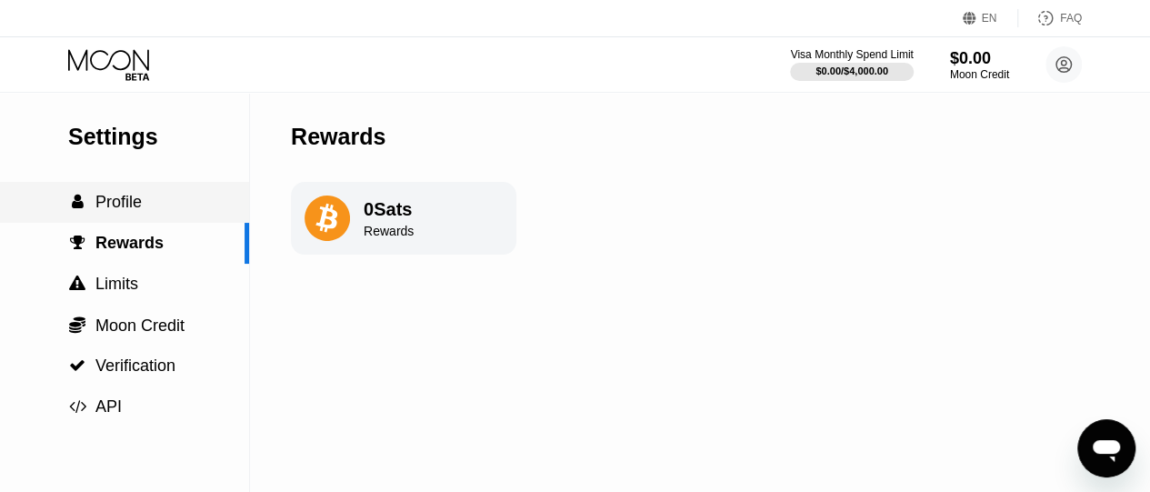
click at [113, 209] on span "Profile" at bounding box center [118, 202] width 46 height 18
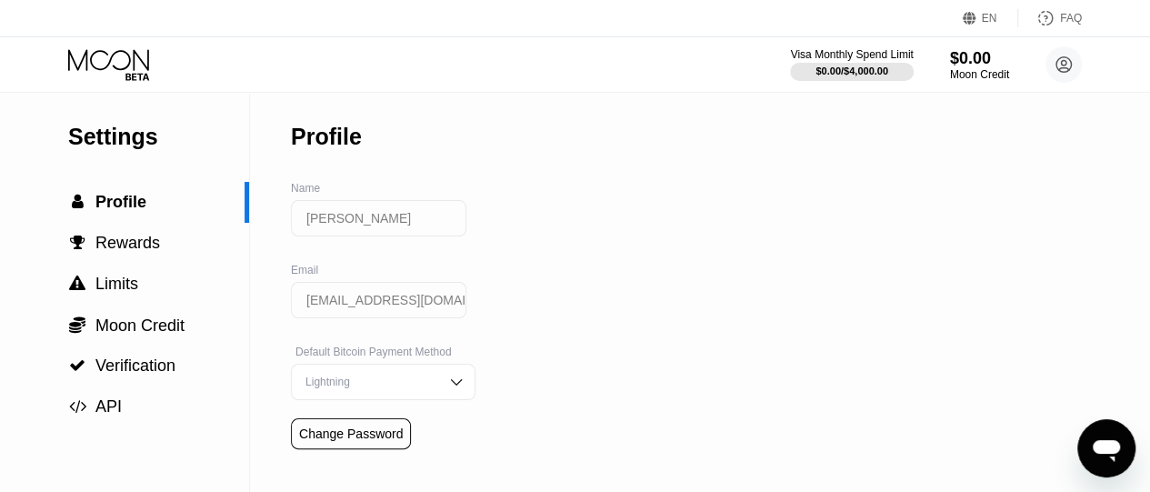
click at [387, 388] on div "Lightning" at bounding box center [369, 382] width 137 height 13
click at [372, 352] on div "On-Chain" at bounding box center [383, 345] width 165 height 13
click at [655, 301] on div "Settings  Profile  Rewards  Limits  Moon Credit  Verification  API Profil…" at bounding box center [575, 316] width 1150 height 448
click at [977, 59] on div "$0.00" at bounding box center [979, 57] width 61 height 19
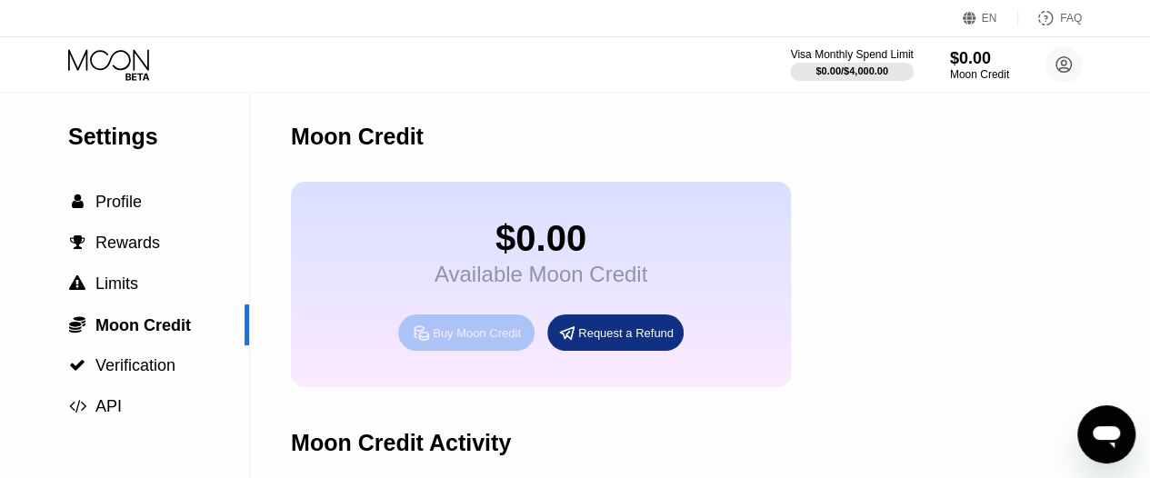
click at [451, 341] on div "Buy Moon Credit" at bounding box center [477, 333] width 88 height 15
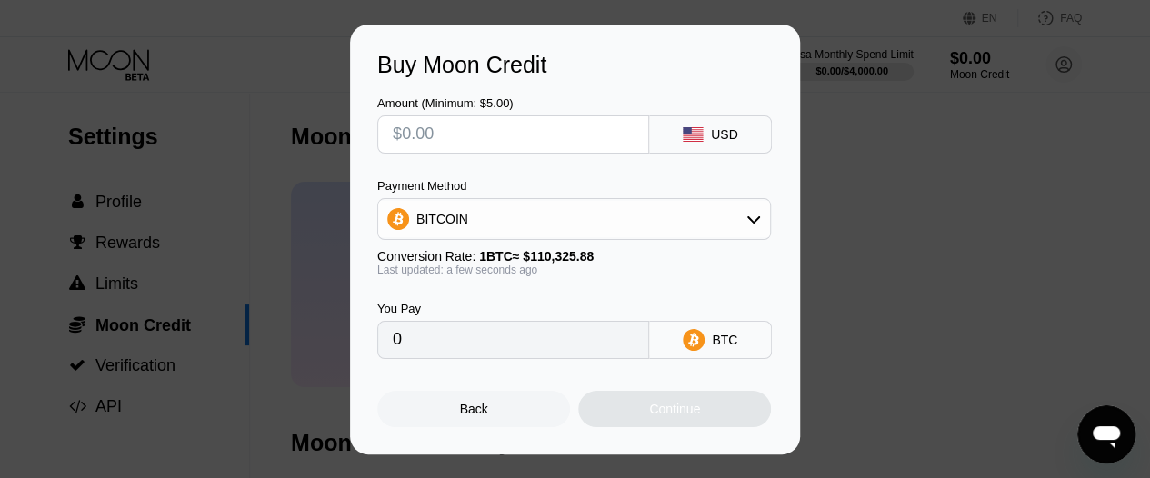
click at [542, 134] on input "text" at bounding box center [513, 134] width 241 height 36
type input "$1"
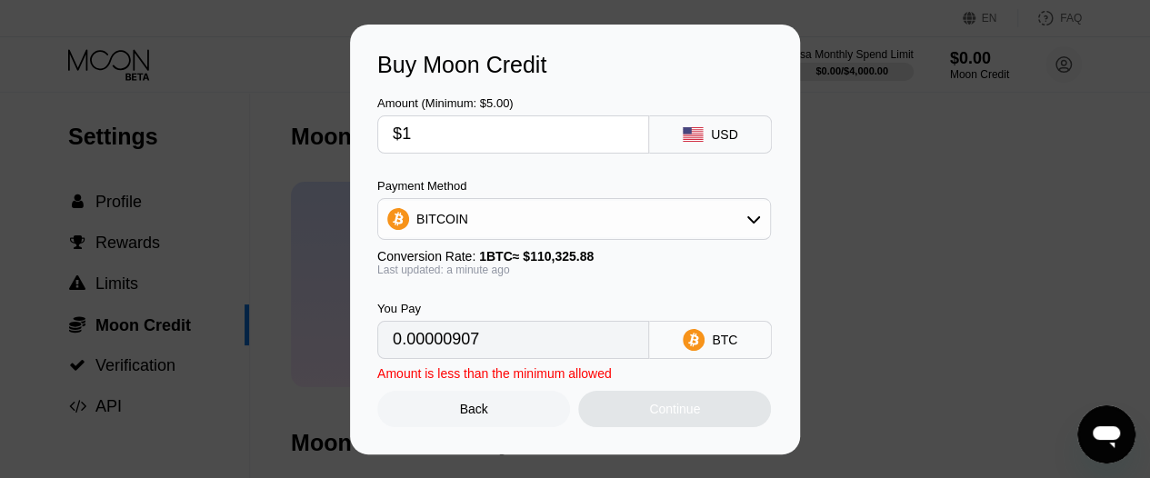
type input "0.00000907"
type input "$10"
type input "0.00009065"
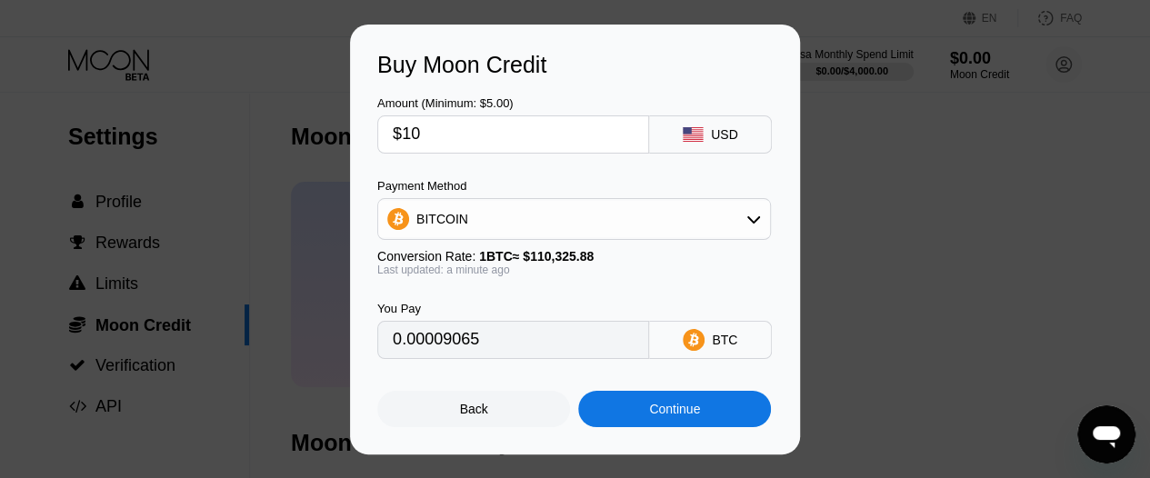
type input "$10"
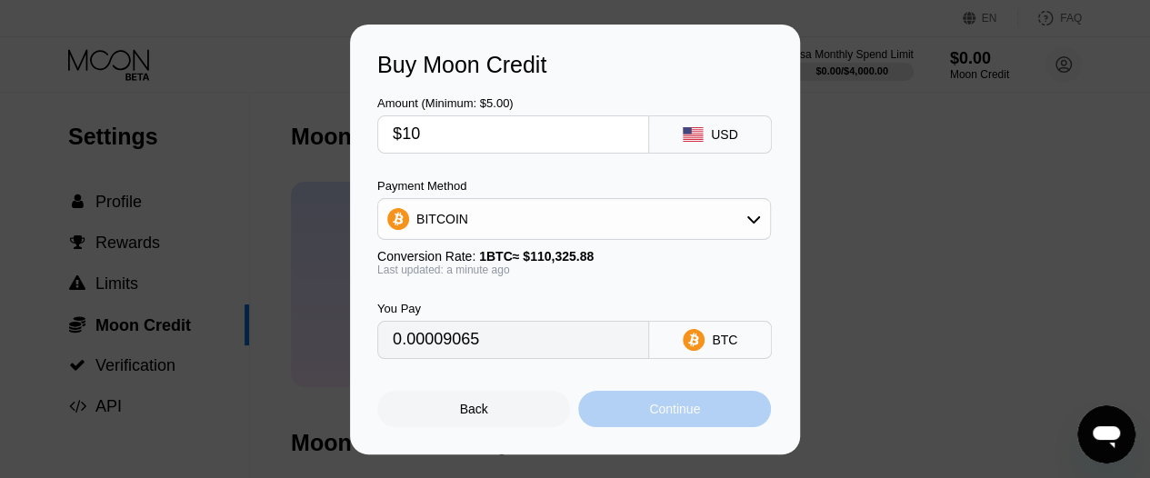
click at [666, 425] on div "Continue" at bounding box center [674, 409] width 193 height 36
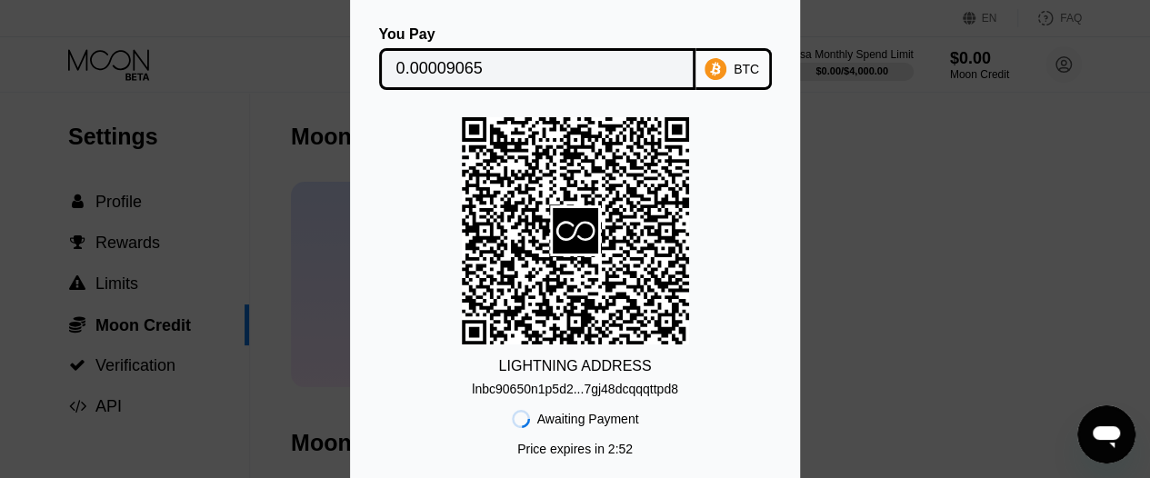
click at [896, 326] on div "Lightning On-Chain You Pay 0.00009065 BTC LIGHTNING ADDRESS lnbc90650n1p5d2...7…" at bounding box center [575, 240] width 1150 height 616
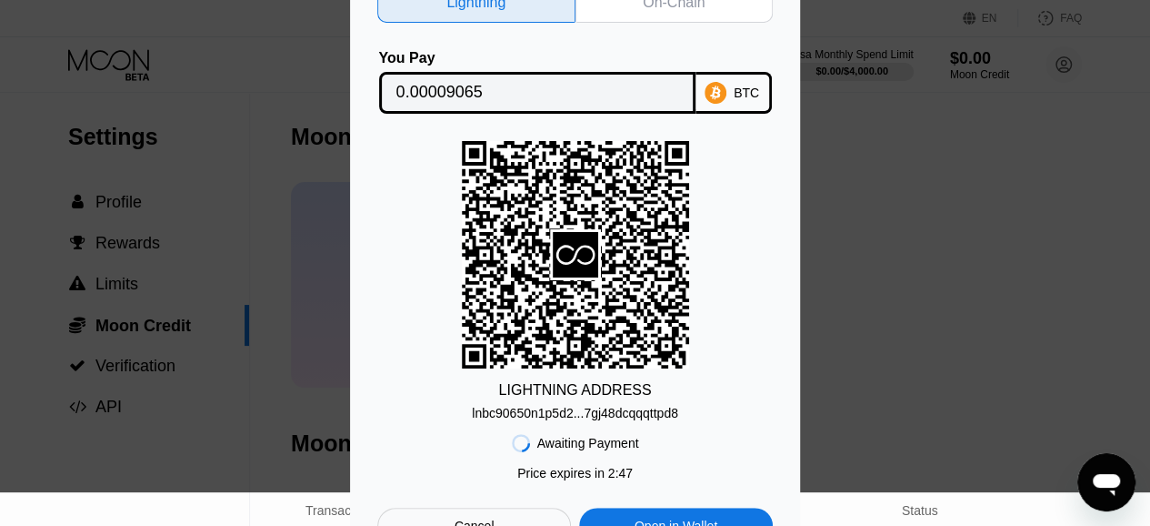
drag, startPoint x: 276, startPoint y: 232, endPoint x: 636, endPoint y: 314, distance: 368.4
click at [636, 314] on div "Lightning On-Chain You Pay 0.00009065 BTC LIGHTNING ADDRESS lnbc90650n1p5d2...7…" at bounding box center [575, 263] width 1150 height 616
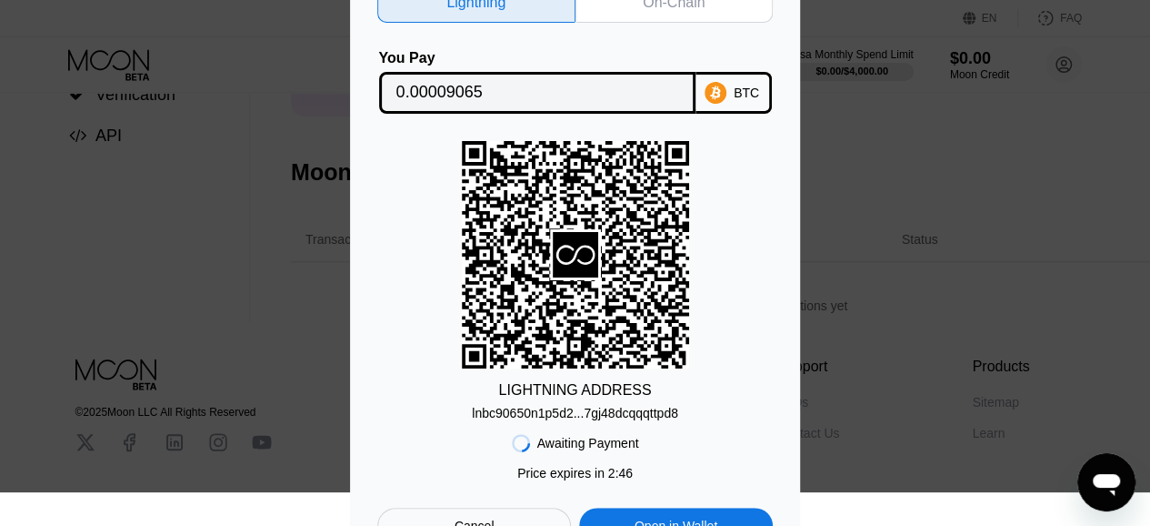
scroll to position [276, 0]
click at [469, 477] on div "Cancel" at bounding box center [474, 525] width 194 height 36
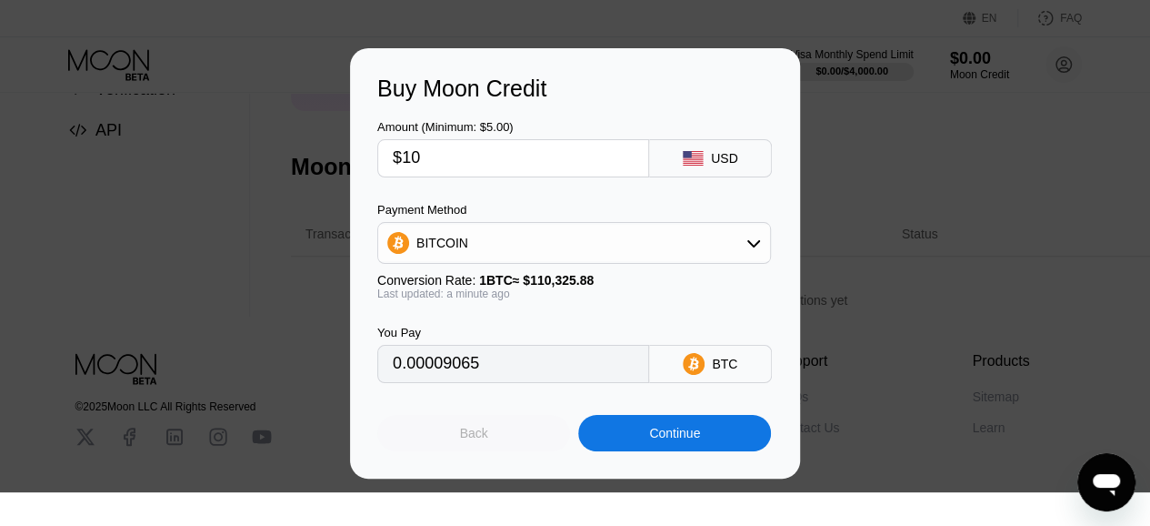
click at [462, 433] on div "Back" at bounding box center [474, 433] width 28 height 15
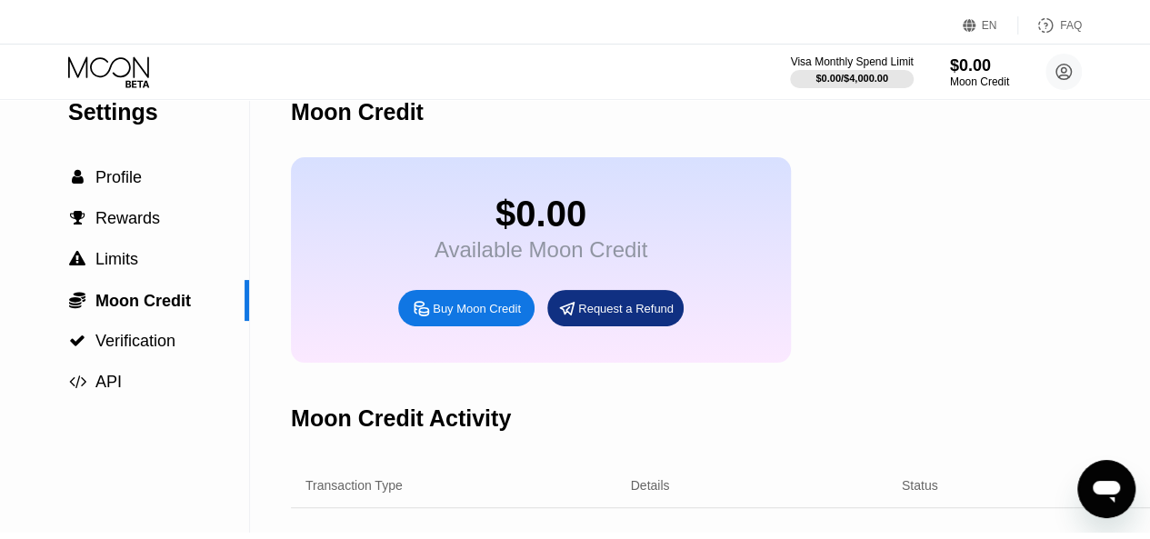
scroll to position [0, 0]
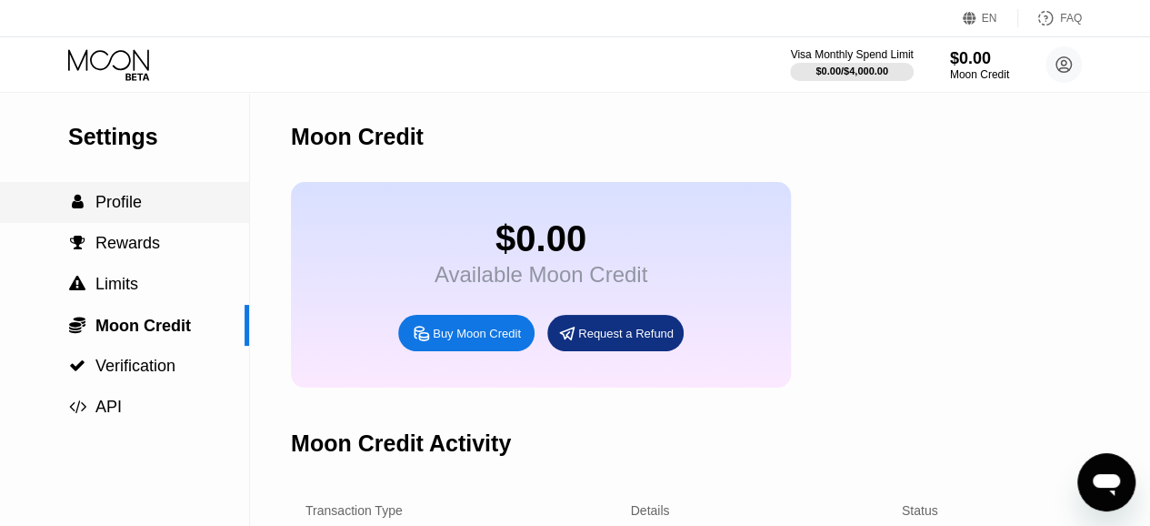
click at [125, 211] on span "Profile" at bounding box center [118, 202] width 46 height 18
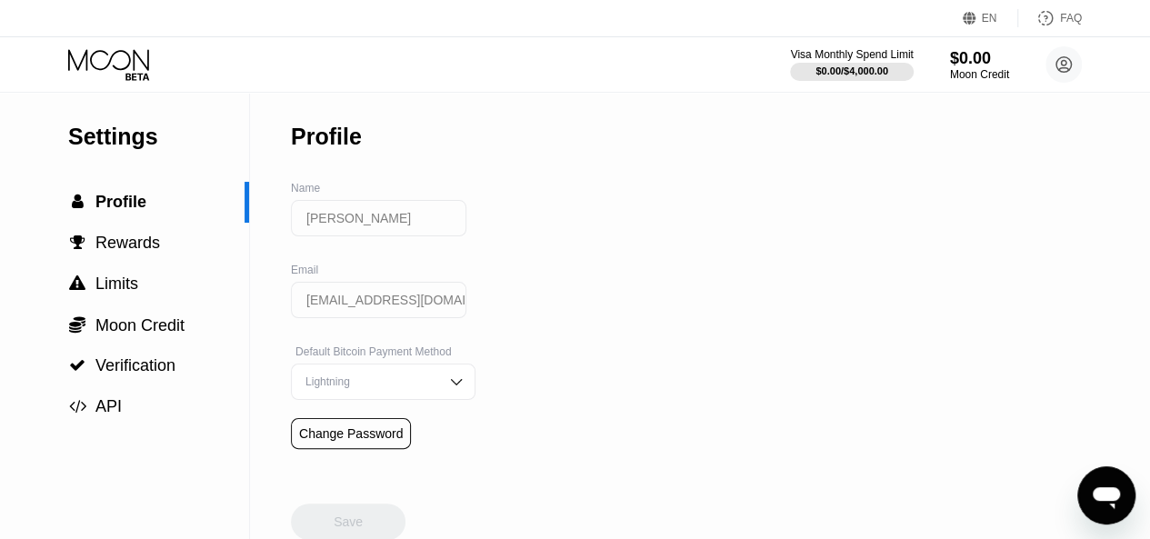
click at [1099, 477] on icon "Open messaging window" at bounding box center [1106, 495] width 33 height 33
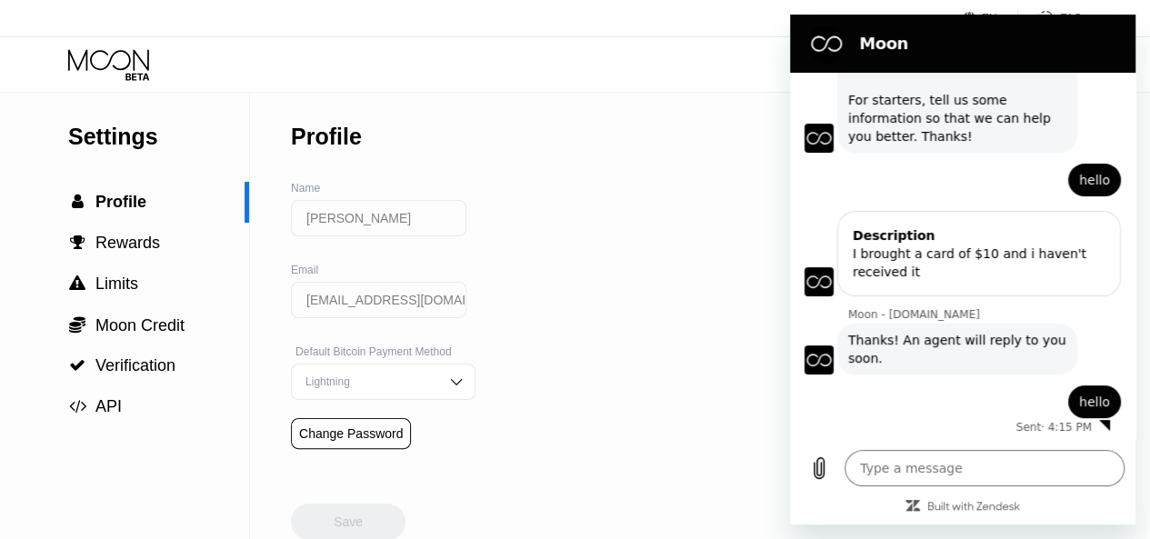
scroll to position [77, 0]
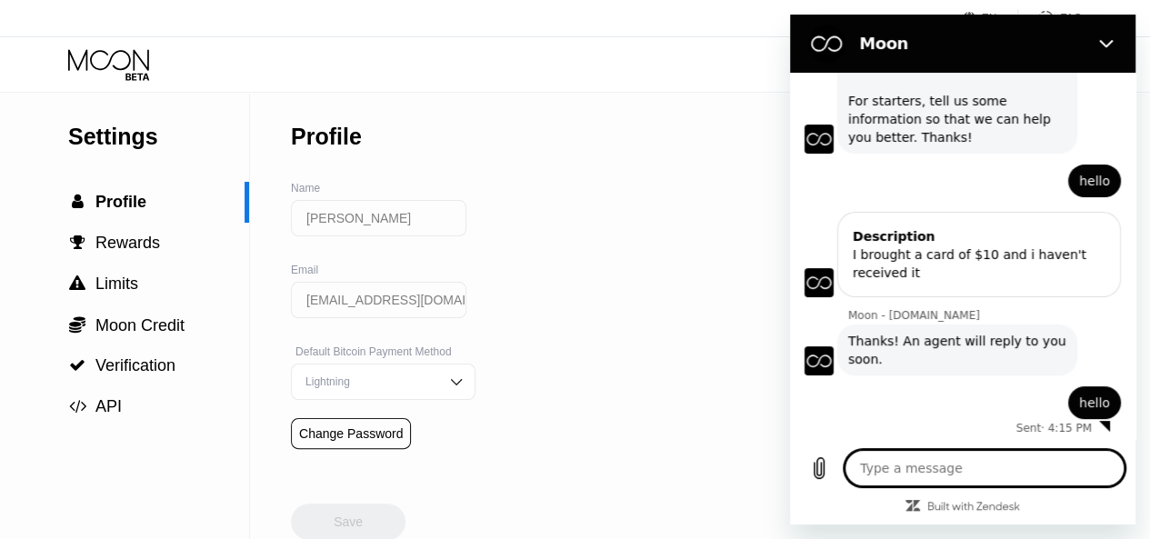
type textarea "x"
click at [106, 252] on span "Rewards" at bounding box center [127, 243] width 65 height 18
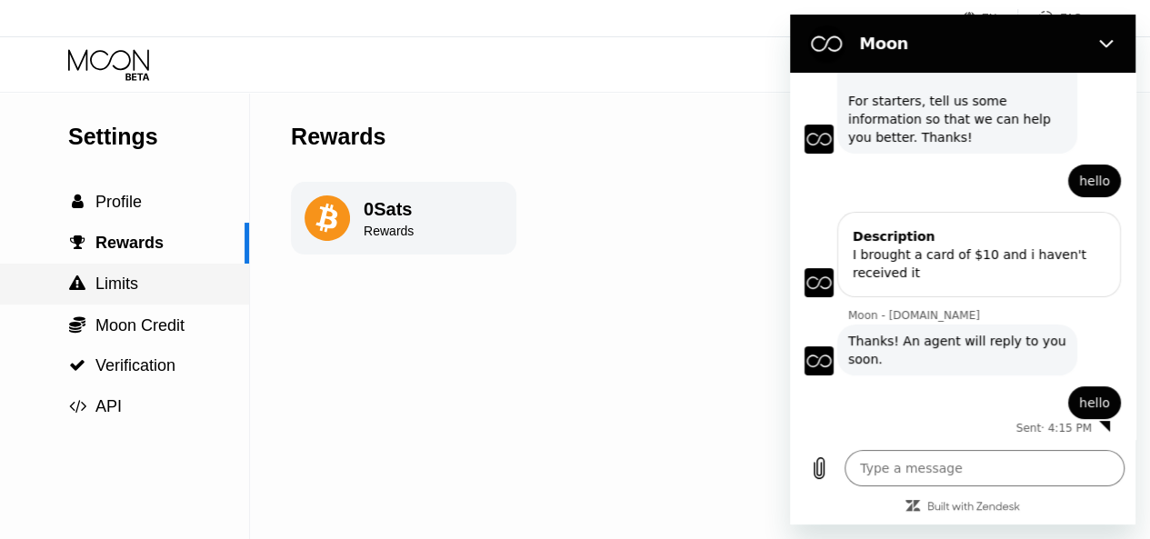
click at [116, 286] on span "Limits" at bounding box center [116, 284] width 43 height 18
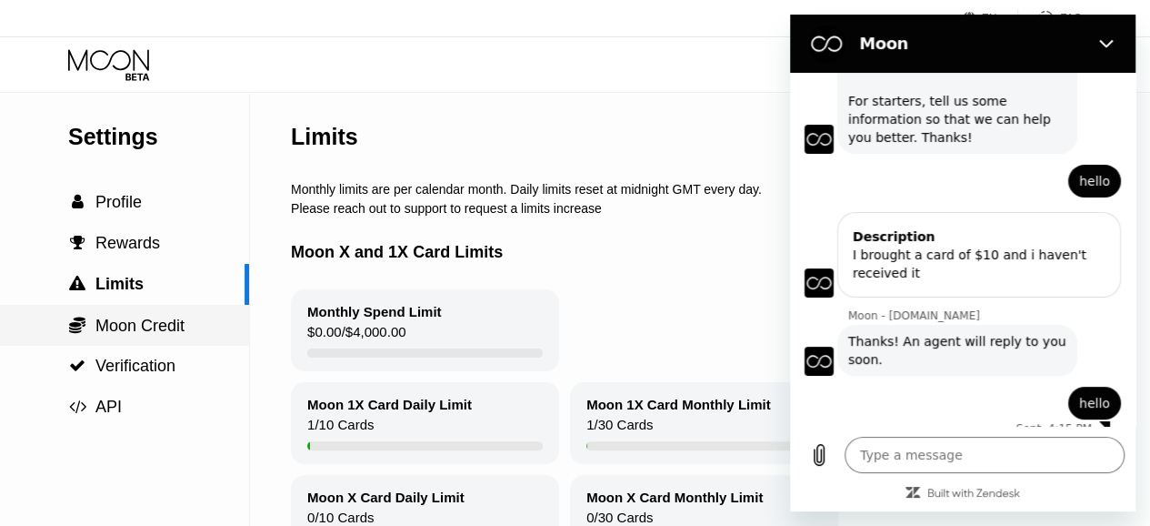
click at [131, 335] on span "Moon Credit" at bounding box center [139, 325] width 89 height 18
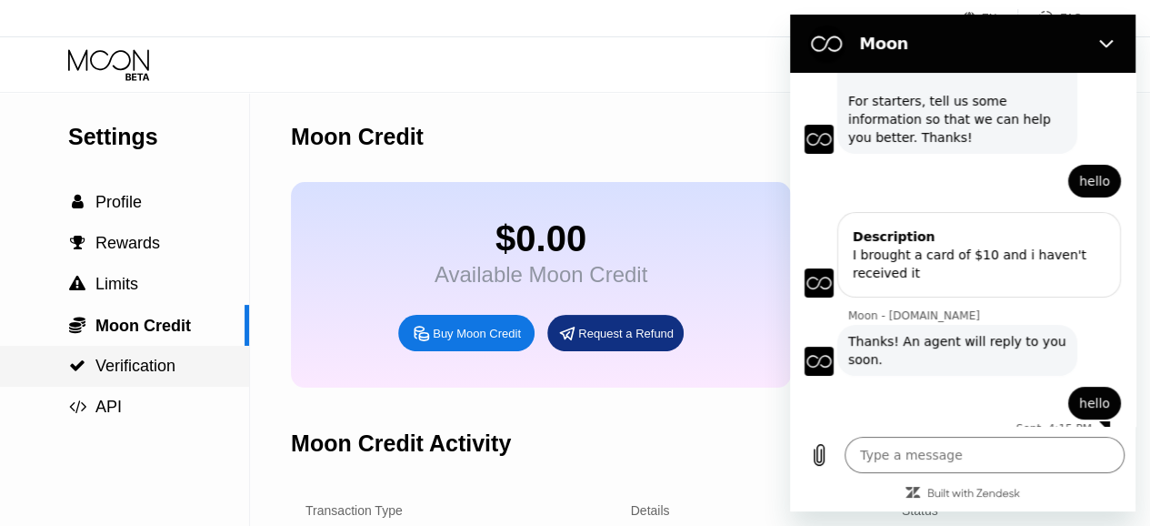
click at [123, 375] on span "Verification" at bounding box center [135, 365] width 80 height 18
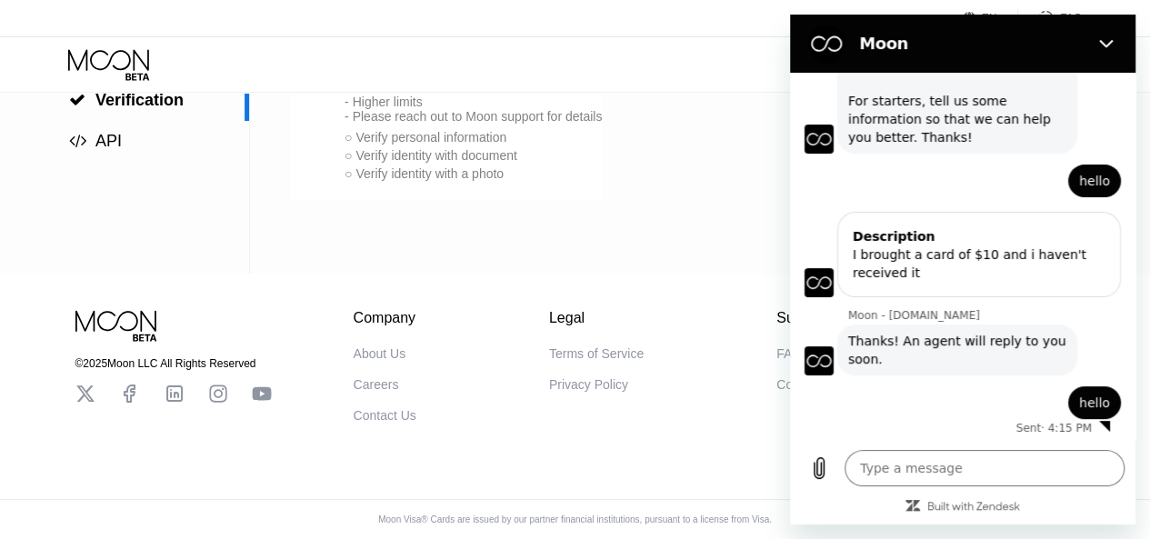
scroll to position [237, 0]
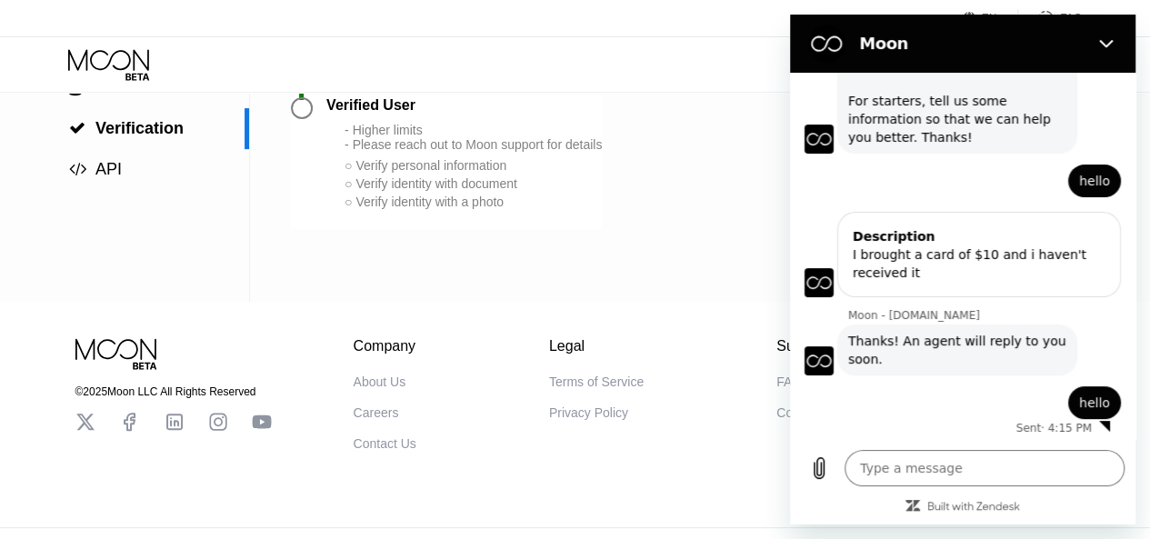
click at [297, 119] on div at bounding box center [302, 108] width 22 height 22
drag, startPoint x: 604, startPoint y: 135, endPoint x: 349, endPoint y: 165, distance: 256.4
click at [349, 165] on div "Verified User - Higher limits - Please reach out to Moon support for details ○ …" at bounding box center [464, 154] width 276 height 114
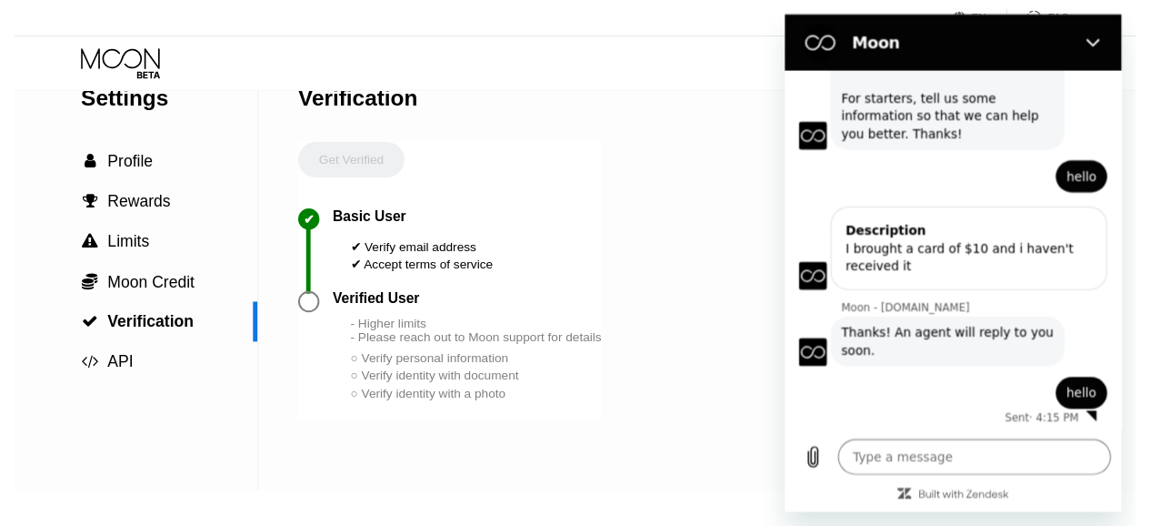
scroll to position [0, 0]
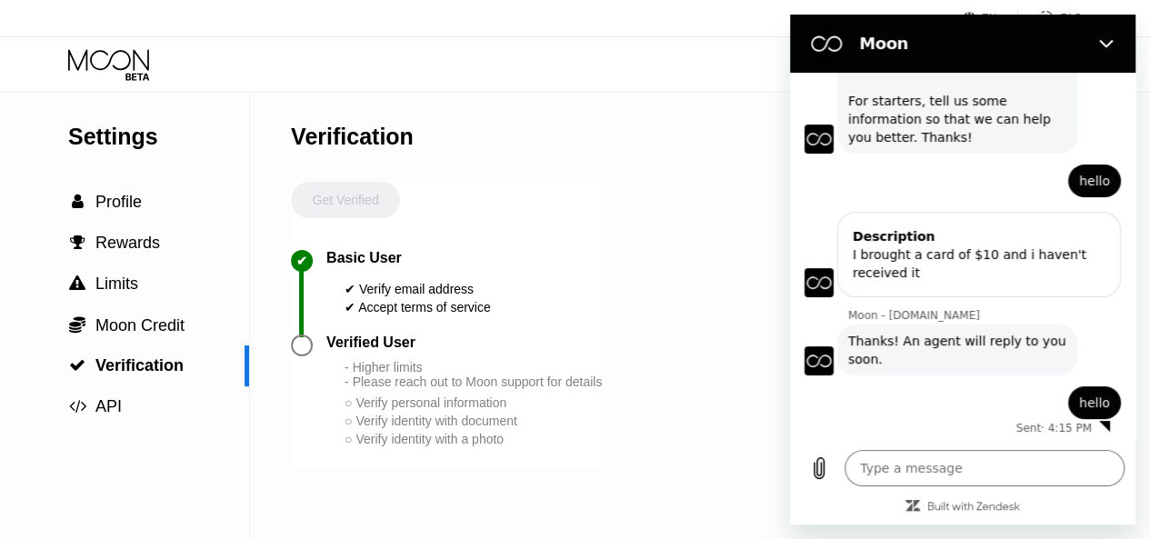
drag, startPoint x: 1157, startPoint y: 295, endPoint x: 329, endPoint y: 95, distance: 851.0
click at [103, 209] on span "Profile" at bounding box center [118, 202] width 46 height 18
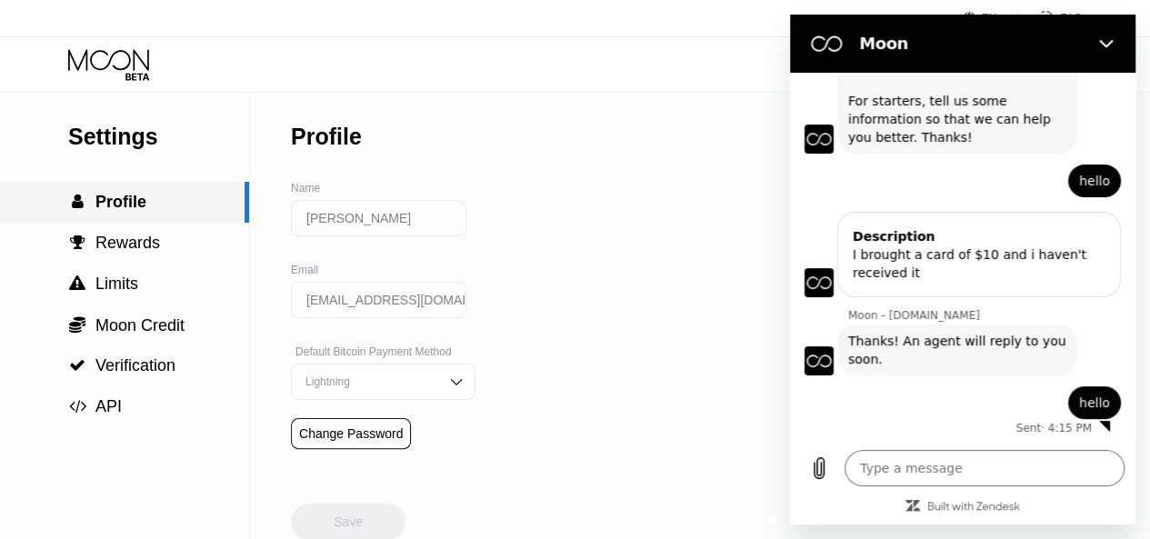
click at [103, 209] on span "Profile" at bounding box center [120, 202] width 51 height 18
click at [145, 243] on span "Rewards" at bounding box center [127, 243] width 65 height 18
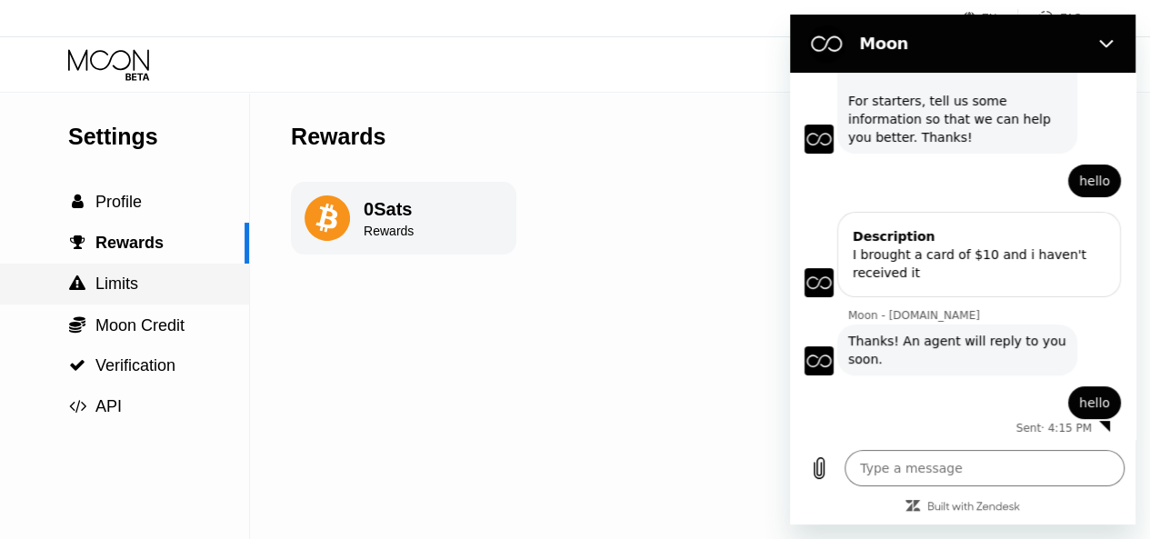
click at [114, 287] on span "Limits" at bounding box center [116, 284] width 43 height 18
